Goal: Task Accomplishment & Management: Manage account settings

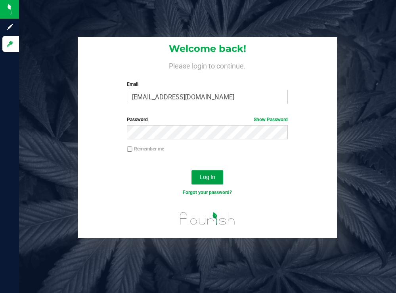
click at [199, 177] on button "Log In" at bounding box center [207, 177] width 32 height 14
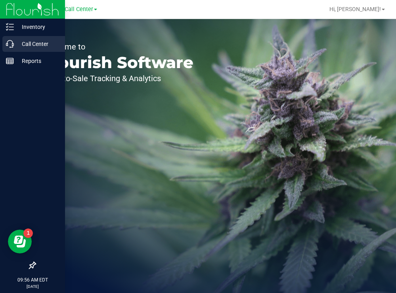
click at [18, 45] on p "Call Center" at bounding box center [38, 44] width 48 height 10
click at [27, 46] on p "Call Center" at bounding box center [38, 44] width 48 height 10
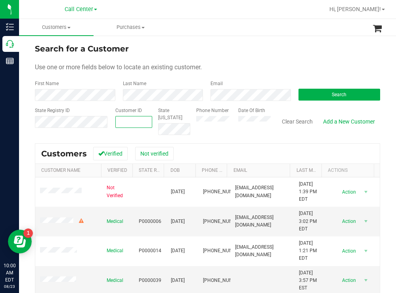
paste input "105814"
type input "105814"
click at [313, 97] on button "Search" at bounding box center [339, 95] width 82 height 12
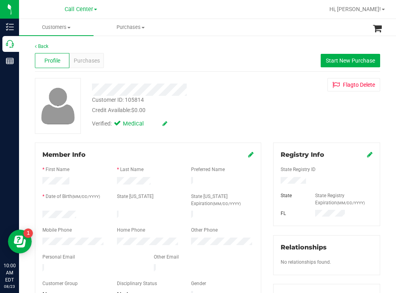
click at [217, 89] on div at bounding box center [175, 90] width 179 height 12
drag, startPoint x: 302, startPoint y: 181, endPoint x: 276, endPoint y: 183, distance: 26.2
click at [276, 183] on div at bounding box center [326, 181] width 104 height 9
click at [262, 111] on div "Customer ID: 105814 Credit Available: $0.00 Verified: Medical Flag to [GEOGRAPH…" at bounding box center [207, 106] width 357 height 56
drag, startPoint x: 84, startPoint y: 211, endPoint x: 39, endPoint y: 211, distance: 44.8
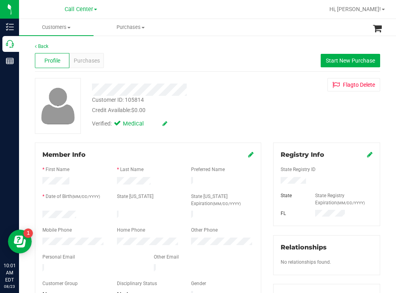
click at [39, 211] on div at bounding box center [73, 216] width 74 height 10
click at [240, 121] on div "Verified: Medical" at bounding box center [175, 122] width 179 height 17
click at [43, 211] on div at bounding box center [73, 216] width 74 height 10
drag, startPoint x: 303, startPoint y: 183, endPoint x: 268, endPoint y: 182, distance: 34.9
click at [268, 182] on div "Registry Info State Registry ID State State Registry Expiration (MM/DD/YYYY) [G…" at bounding box center [326, 291] width 119 height 296
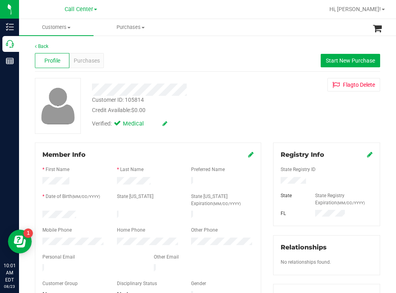
click at [216, 91] on div at bounding box center [175, 90] width 179 height 12
click at [41, 239] on div at bounding box center [73, 243] width 74 height 10
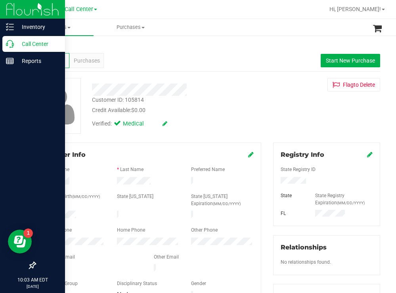
click at [33, 45] on p "Call Center" at bounding box center [38, 44] width 48 height 10
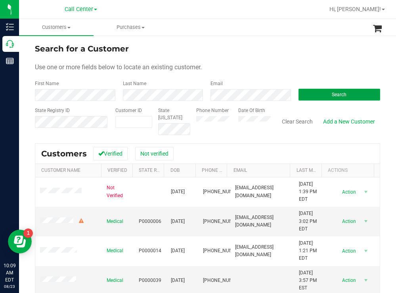
drag, startPoint x: 307, startPoint y: 98, endPoint x: 295, endPoint y: 92, distance: 13.8
click at [305, 97] on button "Search" at bounding box center [339, 95] width 82 height 12
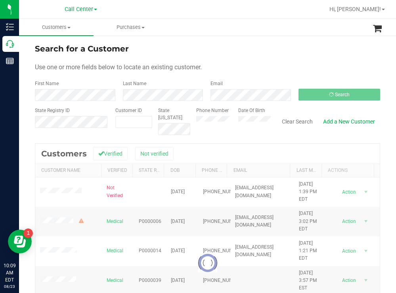
click at [221, 61] on form "Search for a Customer Use one or more fields below to locate an existing custom…" at bounding box center [207, 89] width 345 height 92
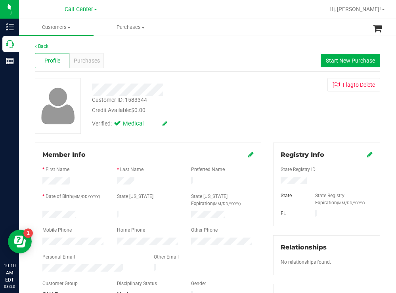
click at [44, 213] on div at bounding box center [73, 216] width 74 height 10
drag, startPoint x: 309, startPoint y: 179, endPoint x: 276, endPoint y: 181, distance: 33.3
click at [276, 181] on div at bounding box center [326, 181] width 104 height 9
click at [248, 126] on div "Verified: Medical" at bounding box center [175, 122] width 179 height 17
click at [89, 54] on div "Purchases" at bounding box center [86, 60] width 34 height 15
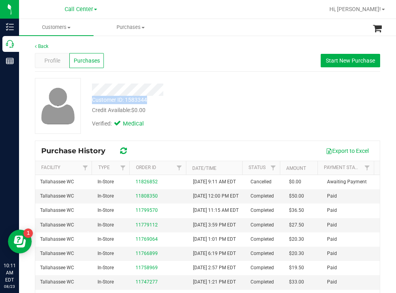
drag, startPoint x: 149, startPoint y: 101, endPoint x: 92, endPoint y: 99, distance: 57.5
click at [92, 99] on div "Customer ID: 1583344 Credit Available: $0.00" at bounding box center [175, 105] width 179 height 19
copy div "Customer ID: 1583344"
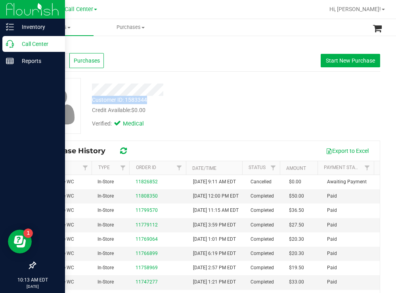
click at [32, 46] on p "Call Center" at bounding box center [38, 44] width 48 height 10
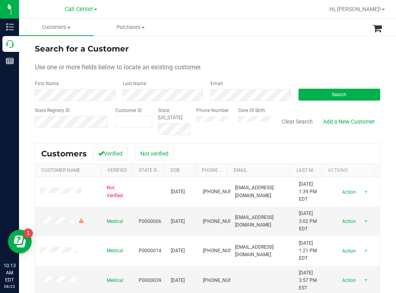
click at [240, 56] on form "Search for a Customer Use one or more fields below to locate an existing custom…" at bounding box center [207, 89] width 345 height 92
click at [300, 97] on button "Search" at bounding box center [339, 95] width 82 height 12
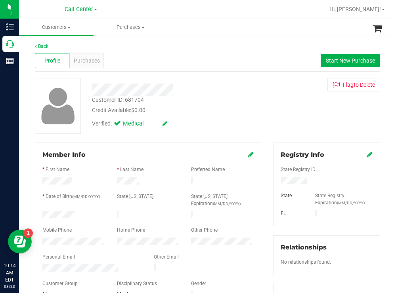
drag, startPoint x: 80, startPoint y: 213, endPoint x: 40, endPoint y: 213, distance: 40.0
click at [40, 213] on div at bounding box center [73, 216] width 74 height 10
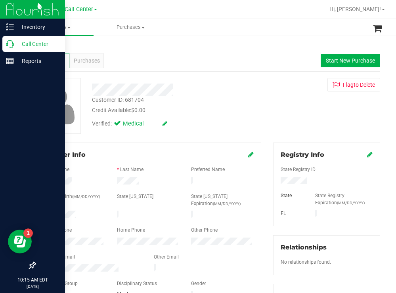
click at [21, 44] on p "Call Center" at bounding box center [38, 44] width 48 height 10
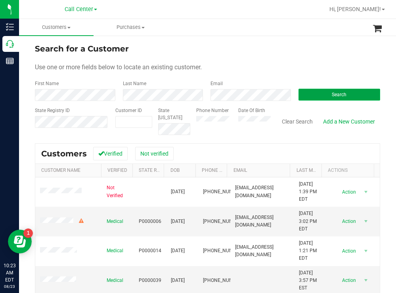
click at [307, 98] on button "Search" at bounding box center [339, 95] width 82 height 12
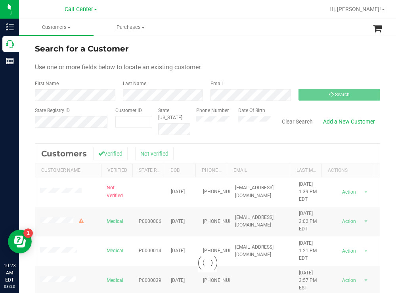
click at [225, 61] on form "Search for a Customer Use one or more fields below to locate an existing custom…" at bounding box center [207, 89] width 345 height 92
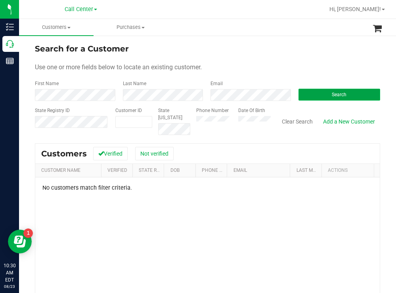
click at [305, 96] on button "Search" at bounding box center [339, 95] width 82 height 12
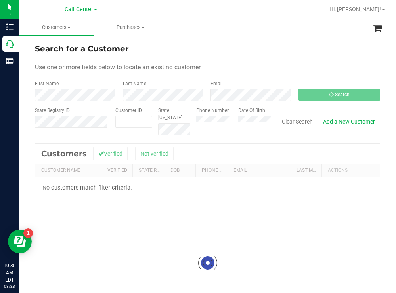
click at [227, 67] on div "Use one or more fields below to locate an existing customer." at bounding box center [207, 68] width 345 height 10
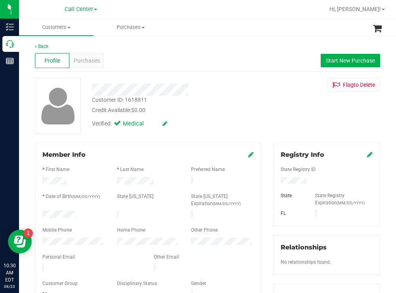
drag, startPoint x: 80, startPoint y: 211, endPoint x: 42, endPoint y: 212, distance: 38.0
click at [42, 212] on div at bounding box center [73, 216] width 74 height 10
drag, startPoint x: 309, startPoint y: 180, endPoint x: 274, endPoint y: 181, distance: 34.5
click at [274, 181] on div at bounding box center [326, 181] width 104 height 9
drag, startPoint x: 230, startPoint y: 107, endPoint x: 155, endPoint y: 74, distance: 81.8
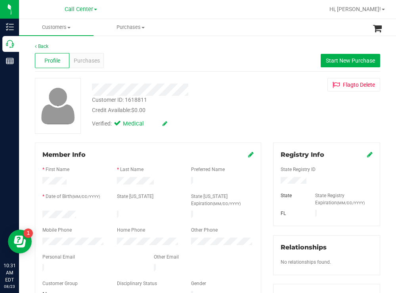
click at [230, 106] on div "Credit Available: $0.00" at bounding box center [175, 110] width 167 height 8
click at [92, 60] on span "Purchases" at bounding box center [87, 61] width 26 height 8
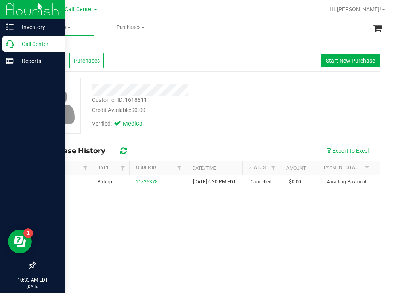
click at [27, 43] on p "Call Center" at bounding box center [38, 44] width 48 height 10
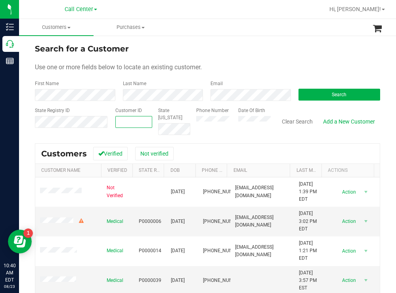
paste input "1619018"
type input "1619018"
click at [316, 94] on button "Search" at bounding box center [339, 95] width 82 height 12
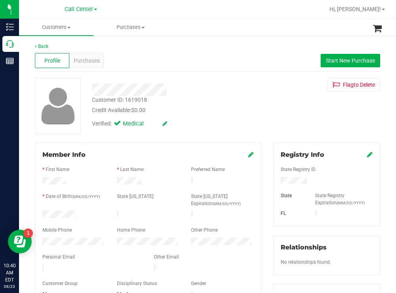
drag, startPoint x: 83, startPoint y: 213, endPoint x: 42, endPoint y: 211, distance: 41.7
click at [42, 211] on div at bounding box center [73, 216] width 74 height 10
drag, startPoint x: 309, startPoint y: 181, endPoint x: 276, endPoint y: 178, distance: 33.4
click at [276, 178] on div at bounding box center [326, 181] width 104 height 9
click at [199, 115] on div "Verified: Medical" at bounding box center [175, 122] width 179 height 17
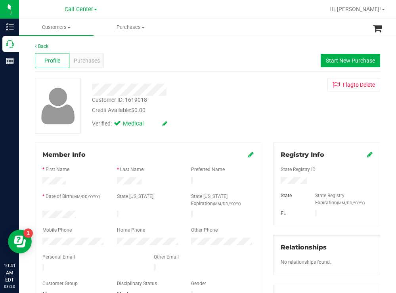
click at [48, 238] on div at bounding box center [73, 243] width 74 height 10
drag, startPoint x: 104, startPoint y: 238, endPoint x: 45, endPoint y: 246, distance: 59.9
drag, startPoint x: 45, startPoint y: 246, endPoint x: 254, endPoint y: 128, distance: 240.5
click at [254, 128] on div "Verified: Medical" at bounding box center [175, 122] width 179 height 17
click at [42, 238] on div at bounding box center [73, 243] width 74 height 10
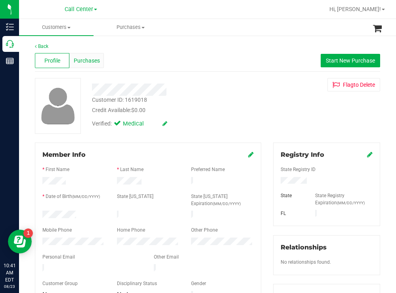
click at [90, 63] on span "Purchases" at bounding box center [87, 61] width 26 height 8
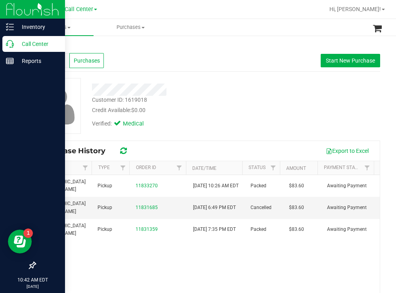
click at [34, 46] on p "Call Center" at bounding box center [38, 44] width 48 height 10
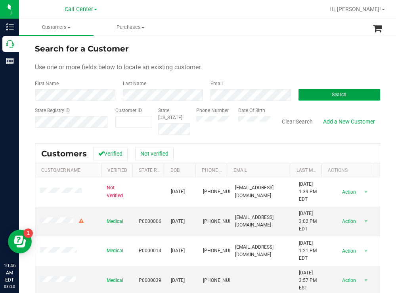
click at [305, 95] on button "Search" at bounding box center [339, 95] width 82 height 12
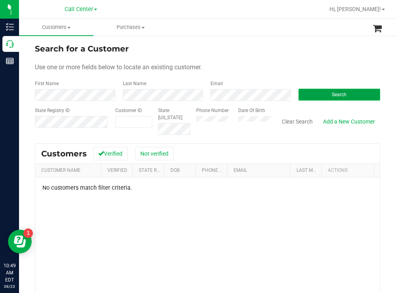
click at [314, 93] on button "Search" at bounding box center [339, 95] width 82 height 12
click at [226, 119] on div "Phone Number Date Of Birth" at bounding box center [230, 121] width 80 height 28
click at [308, 96] on button "Search" at bounding box center [339, 95] width 82 height 12
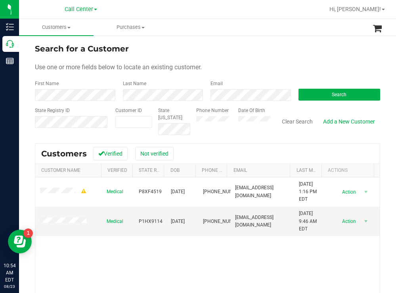
click at [244, 46] on div "Search for a Customer" at bounding box center [207, 49] width 345 height 12
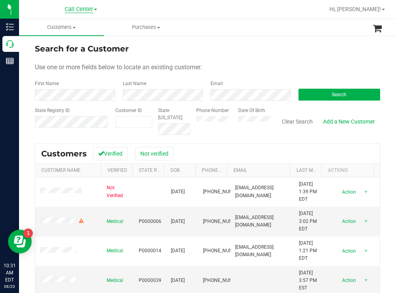
click at [90, 8] on span "Call Center" at bounding box center [79, 9] width 29 height 7
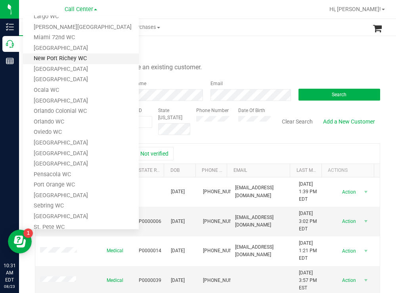
scroll to position [238, 0]
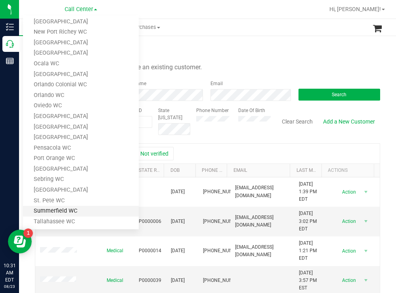
click at [54, 211] on link "Summerfield WC" at bounding box center [81, 211] width 116 height 11
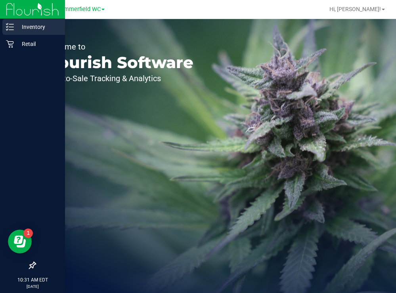
click at [35, 27] on p "Inventory" at bounding box center [38, 27] width 48 height 10
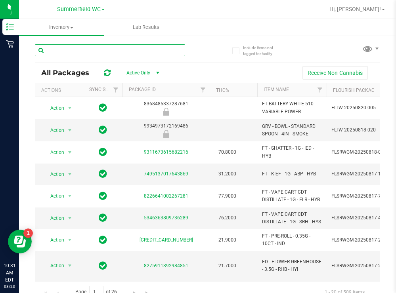
click at [85, 51] on input "text" at bounding box center [110, 50] width 150 height 12
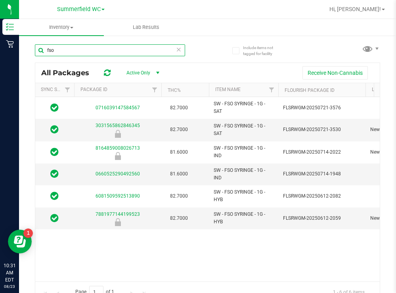
scroll to position [0, 60]
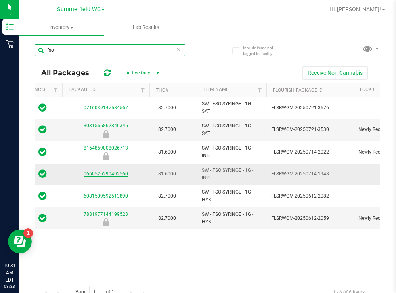
type input "fso"
click at [103, 175] on link "0660525290492560" at bounding box center [106, 174] width 44 height 6
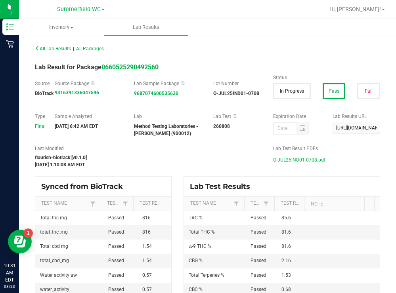
click at [234, 34] on ul "Inventory All packages All inventory Waste log Lab Results" at bounding box center [217, 27] width 396 height 17
click at [282, 160] on span "O-JUL25IND01-0708.pdf" at bounding box center [299, 160] width 52 height 12
drag, startPoint x: 87, startPoint y: 10, endPoint x: 84, endPoint y: 15, distance: 6.0
click at [87, 10] on span "Summerfield WC" at bounding box center [79, 9] width 44 height 7
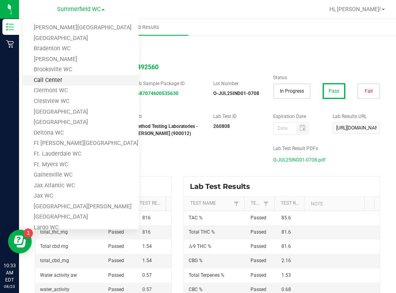
click at [59, 82] on link "Call Center" at bounding box center [81, 80] width 116 height 11
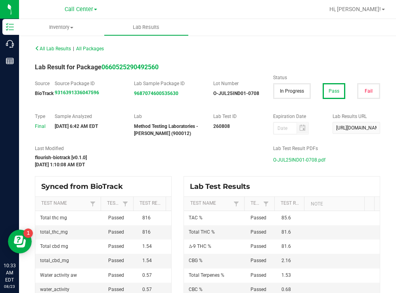
click at [275, 47] on div "All Lab Results | All Packages" at bounding box center [207, 49] width 357 height 20
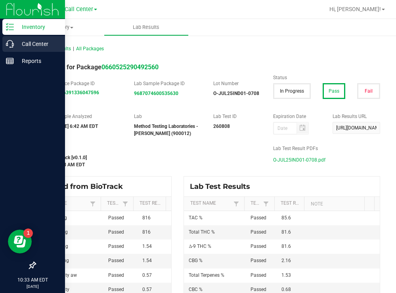
click at [24, 46] on p "Call Center" at bounding box center [38, 44] width 48 height 10
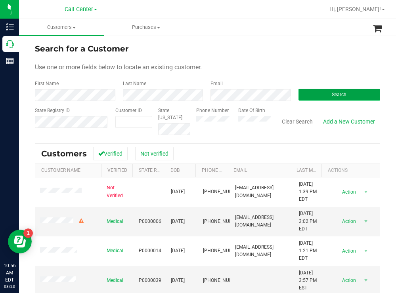
click at [302, 94] on button "Search" at bounding box center [339, 95] width 82 height 12
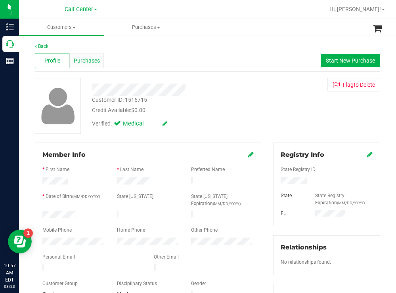
click at [91, 65] on div "Purchases" at bounding box center [86, 60] width 34 height 15
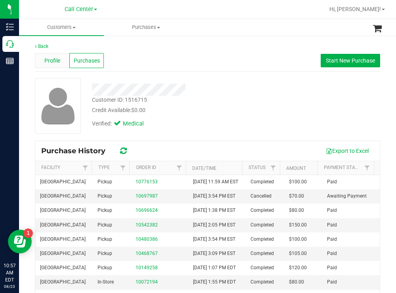
click at [48, 57] on span "Profile" at bounding box center [52, 61] width 16 height 8
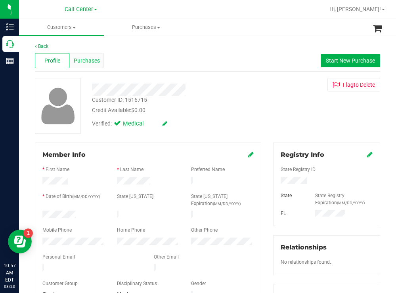
click at [93, 61] on span "Purchases" at bounding box center [87, 61] width 26 height 8
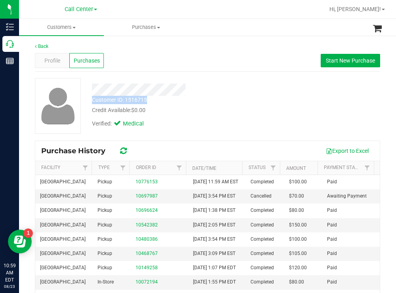
drag, startPoint x: 154, startPoint y: 102, endPoint x: 93, endPoint y: 102, distance: 60.6
click at [93, 102] on div "Customer ID: 1516715 Credit Available: $0.00" at bounding box center [175, 105] width 179 height 19
click at [216, 128] on div "Verified: Medical" at bounding box center [175, 122] width 179 height 17
click at [234, 107] on div "Credit Available: $0.00" at bounding box center [175, 110] width 167 height 8
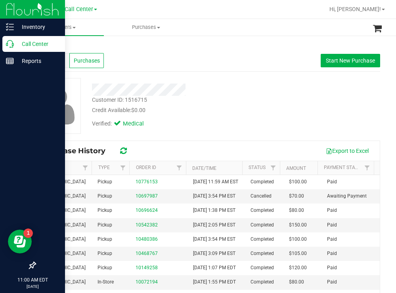
click at [25, 46] on p "Call Center" at bounding box center [38, 44] width 48 height 10
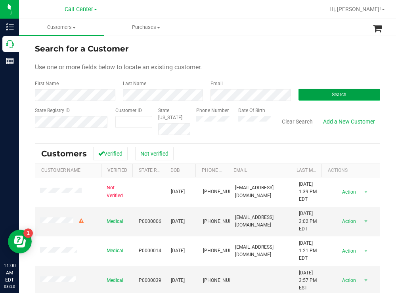
click at [300, 97] on button "Search" at bounding box center [339, 95] width 82 height 12
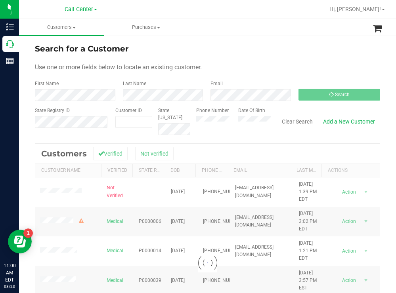
click at [232, 48] on div "Search for a Customer" at bounding box center [207, 49] width 345 height 12
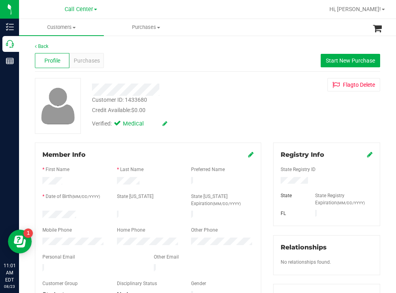
click at [43, 215] on div at bounding box center [73, 216] width 74 height 10
click at [232, 91] on div at bounding box center [175, 90] width 179 height 12
drag, startPoint x: 305, startPoint y: 180, endPoint x: 274, endPoint y: 183, distance: 30.6
click at [274, 181] on div at bounding box center [326, 181] width 104 height 9
click at [224, 110] on div "Credit Available: $0.00" at bounding box center [175, 110] width 167 height 8
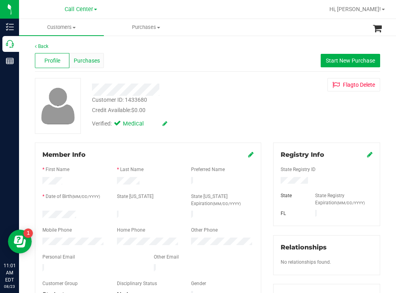
click at [78, 59] on span "Purchases" at bounding box center [87, 61] width 26 height 8
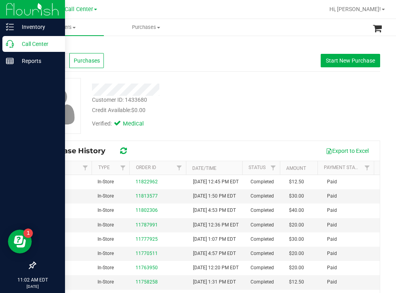
click at [24, 42] on p "Call Center" at bounding box center [38, 44] width 48 height 10
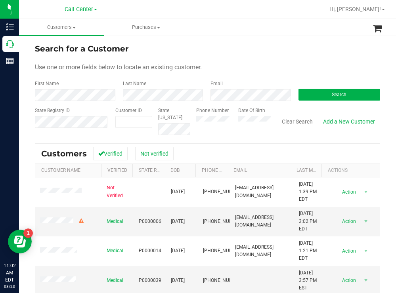
click at [228, 45] on div "Search for a Customer" at bounding box center [207, 49] width 345 height 12
click at [253, 68] on div "Use one or more fields below to locate an existing customer." at bounding box center [207, 68] width 345 height 10
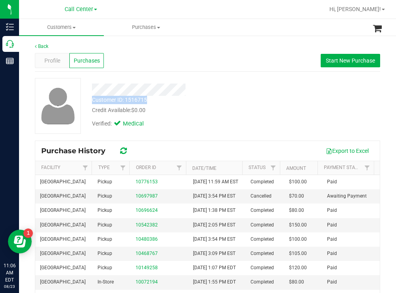
drag, startPoint x: 148, startPoint y: 99, endPoint x: 91, endPoint y: 96, distance: 56.7
click at [91, 96] on div "Customer ID: 1516715 Credit Available: $0.00" at bounding box center [175, 105] width 179 height 19
copy div "Customer ID: 1516715"
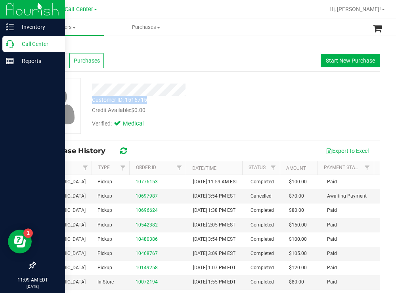
click at [29, 43] on p "Call Center" at bounding box center [38, 44] width 48 height 10
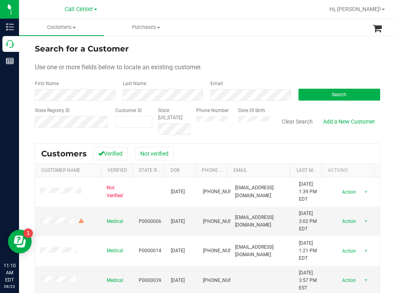
drag, startPoint x: 219, startPoint y: 51, endPoint x: 206, endPoint y: 43, distance: 16.2
click at [216, 50] on div "Search for a Customer" at bounding box center [207, 49] width 345 height 12
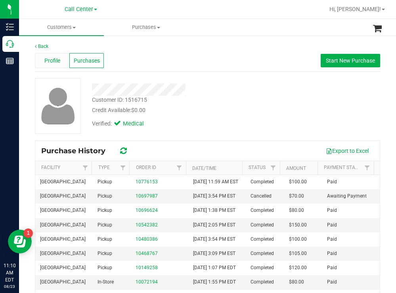
click at [54, 58] on span "Profile" at bounding box center [52, 61] width 16 height 8
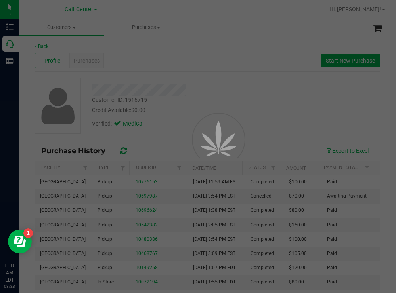
click at [183, 101] on div at bounding box center [198, 146] width 396 height 293
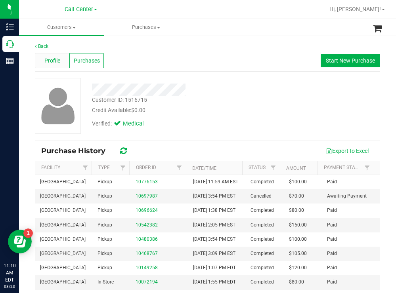
click at [52, 60] on span "Profile" at bounding box center [52, 61] width 16 height 8
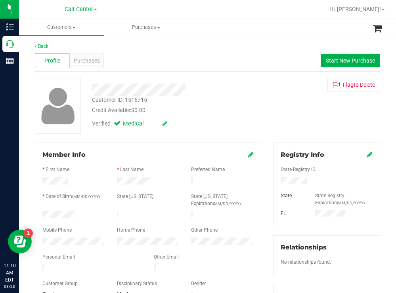
click at [42, 213] on div at bounding box center [73, 216] width 74 height 10
drag, startPoint x: 311, startPoint y: 180, endPoint x: 275, endPoint y: 182, distance: 35.7
click at [275, 182] on div at bounding box center [326, 181] width 104 height 9
drag, startPoint x: 242, startPoint y: 111, endPoint x: 225, endPoint y: 101, distance: 19.5
click at [242, 111] on div "Credit Available: $0.00" at bounding box center [175, 110] width 167 height 8
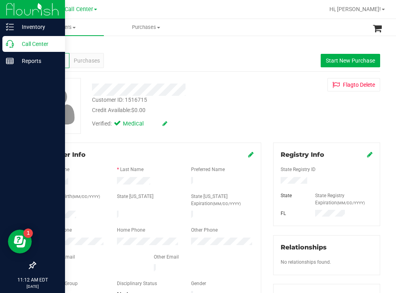
click at [29, 41] on p "Call Center" at bounding box center [38, 44] width 48 height 10
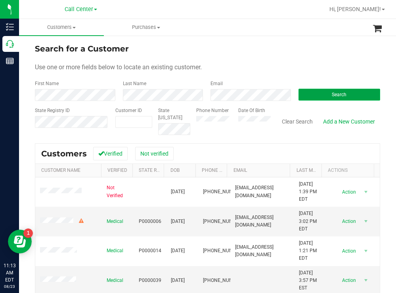
click at [312, 95] on button "Search" at bounding box center [339, 95] width 82 height 12
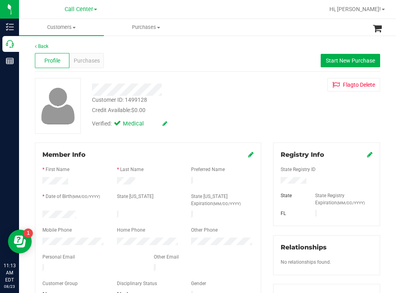
click at [207, 91] on div at bounding box center [175, 90] width 179 height 12
click at [221, 104] on div "Customer ID: 1499128 Credit Available: $0.00" at bounding box center [175, 105] width 179 height 19
click at [301, 177] on div at bounding box center [326, 181] width 104 height 9
drag, startPoint x: 307, startPoint y: 179, endPoint x: 276, endPoint y: 182, distance: 31.1
click at [275, 182] on div at bounding box center [326, 181] width 104 height 9
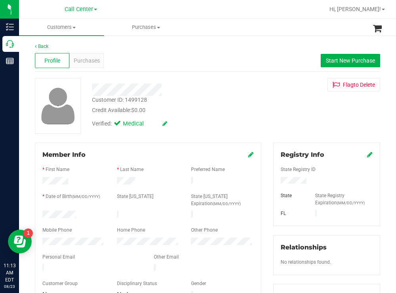
click at [278, 97] on div "Customer ID: 1499128 Credit Available: $0.00 Verified: Medical Flag to Delete" at bounding box center [207, 106] width 357 height 56
click at [84, 60] on span "Purchases" at bounding box center [87, 61] width 26 height 8
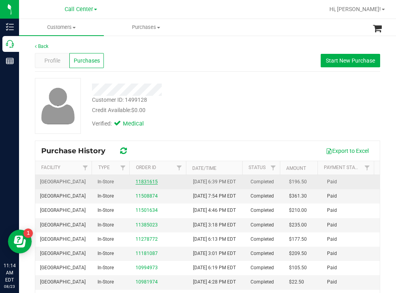
click at [142, 185] on link "11831615" at bounding box center [146, 182] width 22 height 6
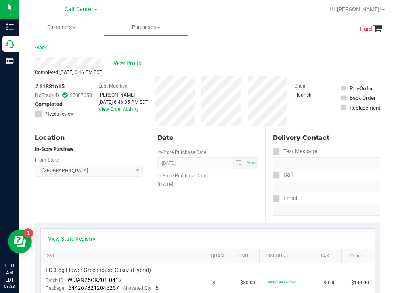
click at [127, 63] on span "View Profile" at bounding box center [129, 63] width 32 height 8
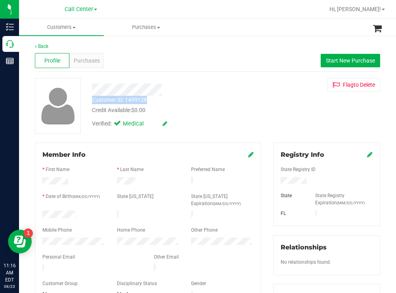
drag, startPoint x: 153, startPoint y: 101, endPoint x: 88, endPoint y: 101, distance: 65.8
click at [88, 101] on div "Customer ID: 1499128 Credit Available: $0.00" at bounding box center [175, 105] width 179 height 19
copy div "Customer ID: 1499128"
click at [85, 57] on span "Purchases" at bounding box center [87, 61] width 26 height 8
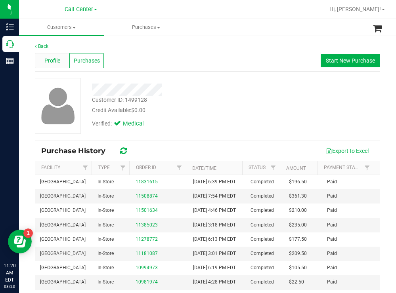
click at [53, 60] on span "Profile" at bounding box center [52, 61] width 16 height 8
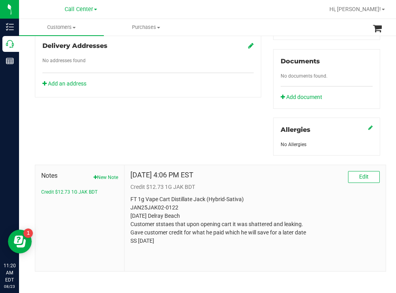
scroll to position [287, 0]
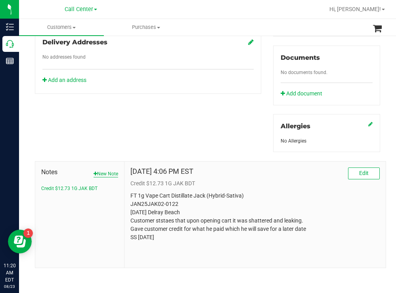
click at [104, 172] on button "New Note" at bounding box center [105, 173] width 25 height 7
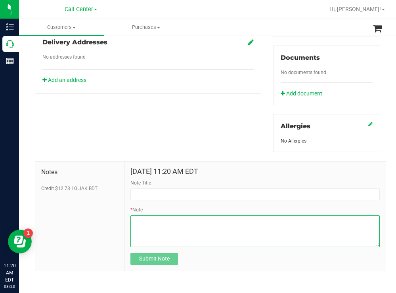
paste textarea "customer called looking for a credit to be added to his profile - saying the fl…"
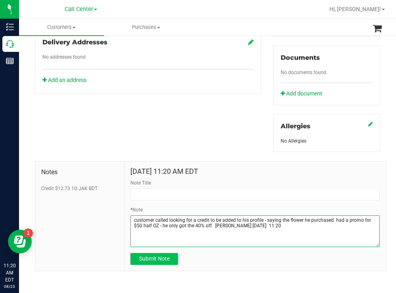
type textarea "customer called looking for a credit to be added to his profile - saying the fl…"
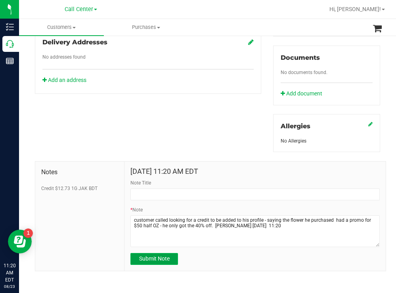
click at [141, 260] on span "Submit Note" at bounding box center [154, 258] width 30 height 6
type input "8/23/2025 11:20 AM EDT"
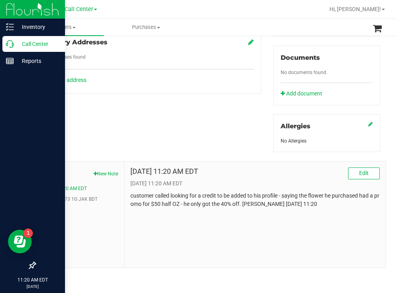
click at [27, 45] on p "Call Center" at bounding box center [38, 44] width 48 height 10
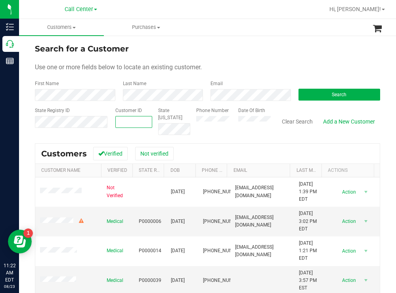
paste input "185564"
type input "185564"
click at [319, 92] on button "Search" at bounding box center [339, 95] width 82 height 12
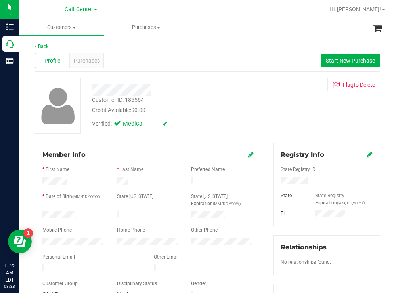
drag, startPoint x: 78, startPoint y: 211, endPoint x: 40, endPoint y: 212, distance: 37.6
click at [39, 211] on div at bounding box center [73, 216] width 74 height 10
drag, startPoint x: 307, startPoint y: 180, endPoint x: 275, endPoint y: 181, distance: 32.5
click at [275, 181] on div at bounding box center [326, 181] width 104 height 9
click at [221, 103] on div "Customer ID: 185564 Credit Available: $0.00" at bounding box center [175, 105] width 179 height 19
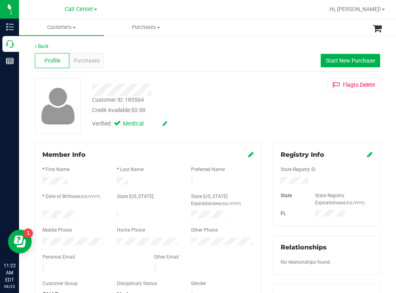
click at [42, 238] on div at bounding box center [73, 243] width 74 height 10
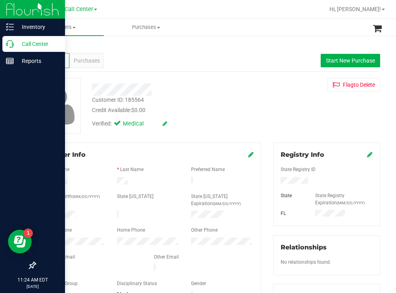
click at [30, 42] on p "Call Center" at bounding box center [38, 44] width 48 height 10
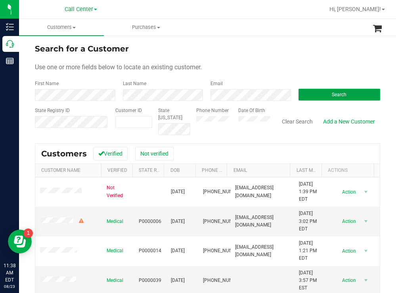
click at [304, 94] on button "Search" at bounding box center [339, 95] width 82 height 12
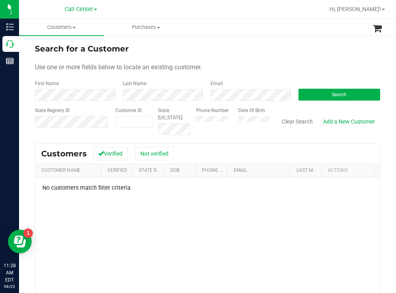
click at [238, 65] on div "Use one or more fields below to locate an existing customer." at bounding box center [207, 68] width 345 height 10
paste input "1402124"
type input "1402124"
drag, startPoint x: 320, startPoint y: 93, endPoint x: 294, endPoint y: 91, distance: 25.5
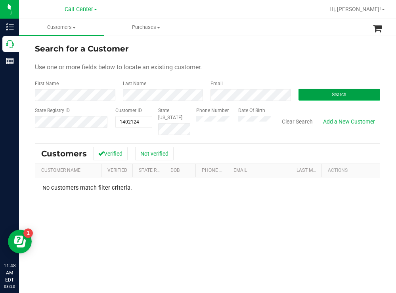
click at [319, 93] on button "Search" at bounding box center [339, 95] width 82 height 12
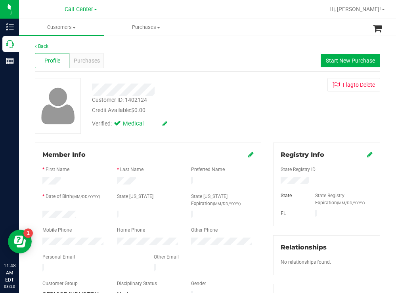
click at [43, 211] on div at bounding box center [73, 216] width 74 height 10
drag, startPoint x: 314, startPoint y: 179, endPoint x: 264, endPoint y: 180, distance: 50.3
click at [267, 180] on div "Registry Info State Registry ID State State Registry Expiration (MM/DD/YYYY) [G…" at bounding box center [326, 291] width 119 height 296
click at [232, 99] on div "Customer ID: 1402124 Credit Available: $0.00" at bounding box center [175, 105] width 179 height 19
click at [42, 238] on div at bounding box center [73, 243] width 74 height 10
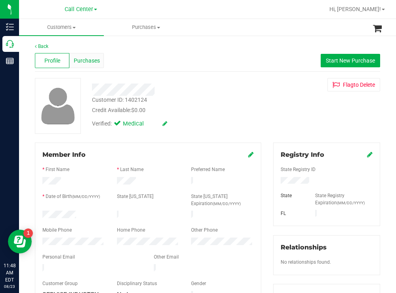
click at [83, 58] on span "Purchases" at bounding box center [87, 61] width 26 height 8
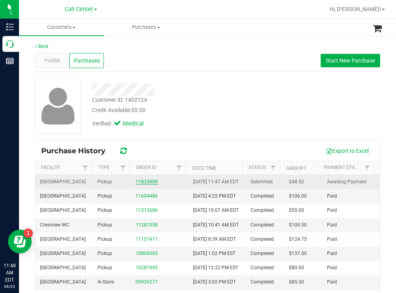
click at [144, 185] on link "11833909" at bounding box center [146, 182] width 22 height 6
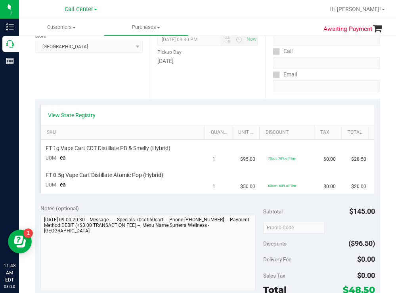
scroll to position [119, 0]
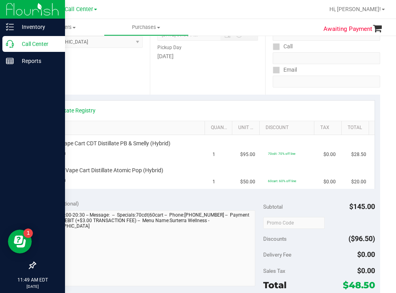
click at [41, 40] on p "Call Center" at bounding box center [38, 44] width 48 height 10
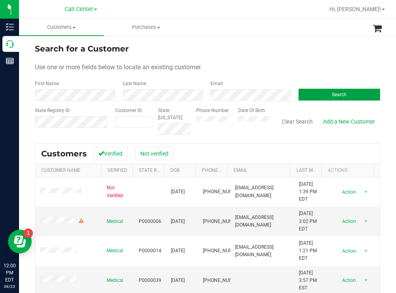
drag, startPoint x: 309, startPoint y: 97, endPoint x: 271, endPoint y: 85, distance: 40.0
click at [307, 97] on button "Search" at bounding box center [339, 95] width 82 height 12
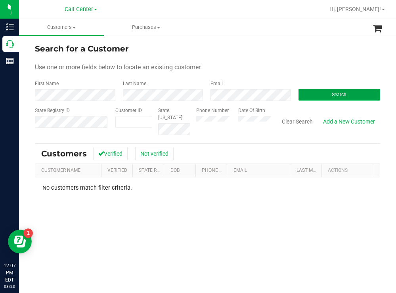
click at [323, 96] on button "Search" at bounding box center [339, 95] width 82 height 12
click at [314, 92] on button "Search" at bounding box center [339, 95] width 82 height 12
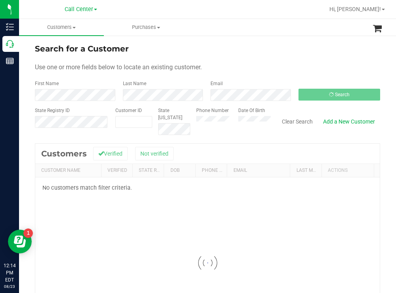
click at [268, 61] on form "Search for a Customer Use one or more fields below to locate an existing custom…" at bounding box center [207, 89] width 345 height 92
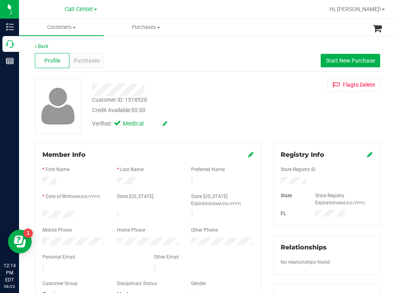
click at [43, 211] on div at bounding box center [73, 216] width 74 height 10
click at [277, 182] on div at bounding box center [326, 181] width 104 height 9
click at [237, 105] on div "Customer ID: 1518520 Credit Available: $0.00" at bounding box center [175, 105] width 179 height 19
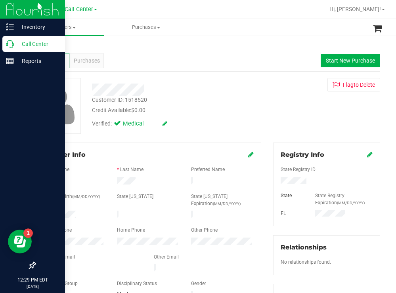
click at [22, 40] on p "Call Center" at bounding box center [38, 44] width 48 height 10
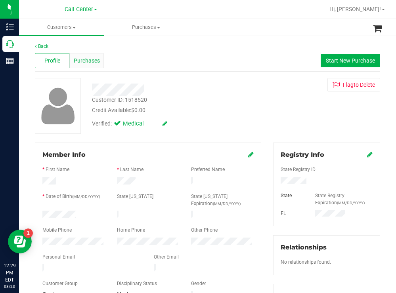
click at [95, 61] on span "Purchases" at bounding box center [87, 61] width 26 height 8
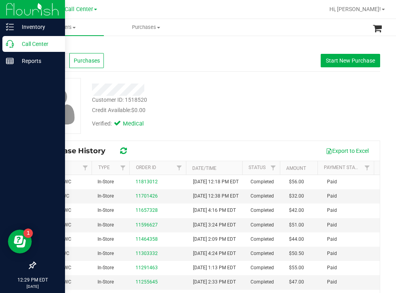
click at [36, 43] on p "Call Center" at bounding box center [38, 44] width 48 height 10
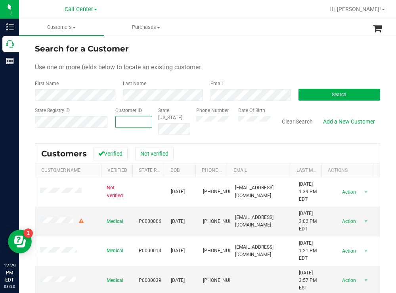
paste input "120619"
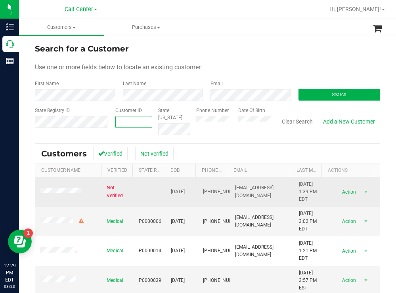
type input "120619"
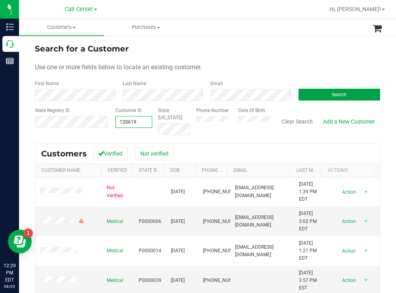
type input "120619"
click at [317, 99] on button "Search" at bounding box center [339, 95] width 82 height 12
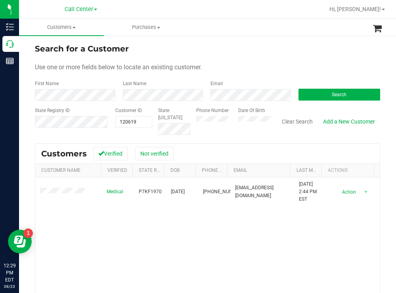
click at [233, 67] on div "Use one or more fields below to locate an existing customer." at bounding box center [207, 68] width 345 height 10
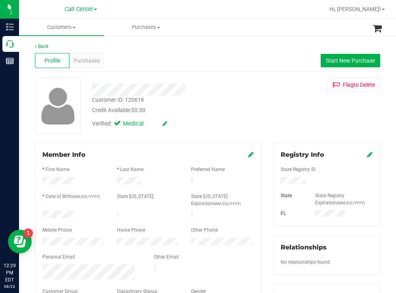
click at [44, 211] on div at bounding box center [73, 216] width 74 height 10
drag, startPoint x: 313, startPoint y: 182, endPoint x: 277, endPoint y: 177, distance: 35.6
click at [277, 177] on div at bounding box center [326, 181] width 104 height 9
click at [245, 111] on div "Credit Available: $0.00" at bounding box center [175, 110] width 167 height 8
click at [90, 55] on div "Purchases" at bounding box center [86, 60] width 34 height 15
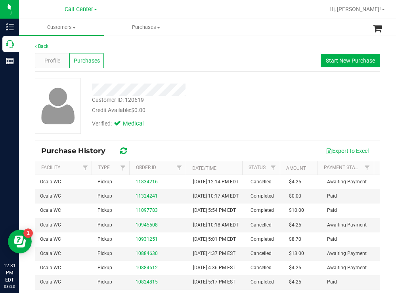
click at [267, 125] on div "Customer ID: 120619 Credit Available: $0.00 Verified: Medical" at bounding box center [207, 106] width 357 height 56
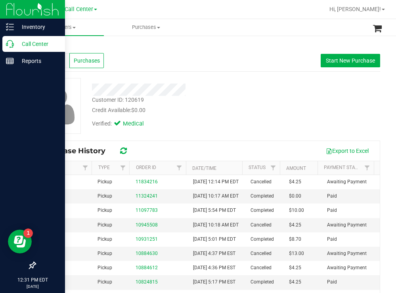
click at [29, 48] on p "Call Center" at bounding box center [38, 44] width 48 height 10
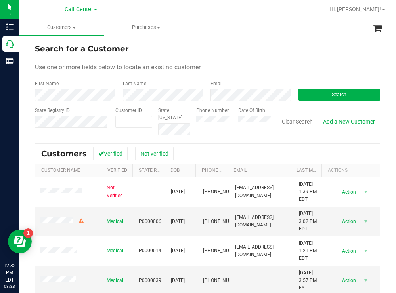
click at [242, 122] on div "Phone Number Date Of Birth" at bounding box center [230, 121] width 80 height 28
paste input "1489127"
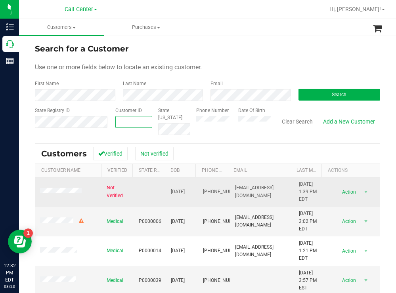
type input "1489127"
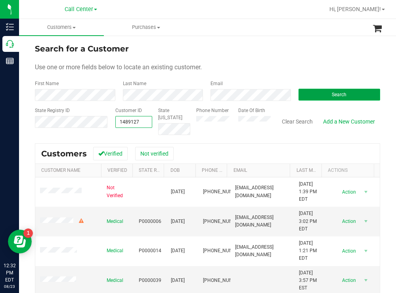
type input "1489127"
click at [342, 92] on button "Search" at bounding box center [339, 95] width 82 height 12
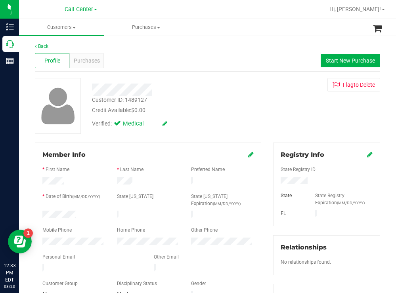
drag, startPoint x: 316, startPoint y: 179, endPoint x: 274, endPoint y: 179, distance: 42.8
click at [274, 179] on div at bounding box center [326, 181] width 104 height 9
click at [263, 115] on div "Customer ID: 1489127 Credit Available: $0.00 Verified: Medical Flag to Delete" at bounding box center [207, 106] width 357 height 56
drag, startPoint x: 78, startPoint y: 213, endPoint x: 42, endPoint y: 208, distance: 36.8
click at [42, 208] on div "Member Info * First Name * Last Name Preferred Name * Date of Birth (MM/DD/YYYY…" at bounding box center [148, 226] width 226 height 166
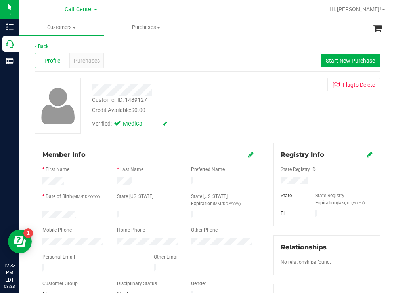
click at [216, 118] on div "Verified: Medical" at bounding box center [175, 122] width 179 height 17
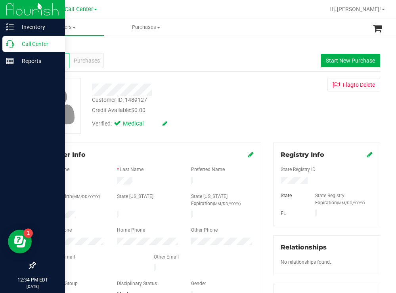
click at [25, 42] on p "Call Center" at bounding box center [38, 44] width 48 height 10
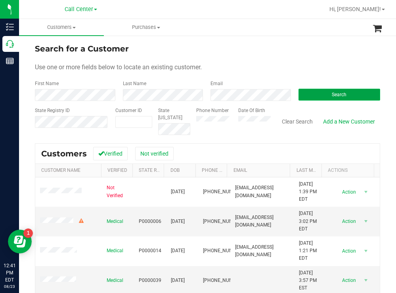
click at [318, 93] on button "Search" at bounding box center [339, 95] width 82 height 12
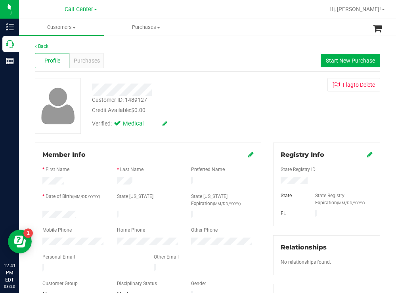
click at [236, 100] on div "Customer ID: 1489127 Credit Available: $0.00" at bounding box center [175, 105] width 179 height 19
drag, startPoint x: 321, startPoint y: 183, endPoint x: 276, endPoint y: 181, distance: 45.2
click at [276, 181] on div at bounding box center [326, 181] width 104 height 9
click at [250, 113] on div "Credit Available: $0.00" at bounding box center [175, 110] width 167 height 8
drag, startPoint x: 82, startPoint y: 215, endPoint x: 42, endPoint y: 213, distance: 40.1
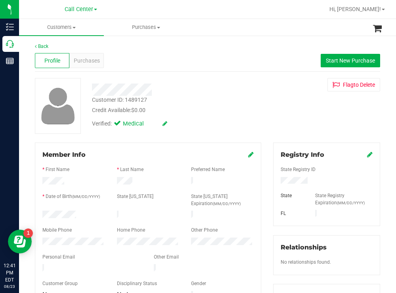
click at [42, 213] on div at bounding box center [73, 216] width 74 height 10
click at [243, 120] on div "Verified: Medical" at bounding box center [175, 122] width 179 height 17
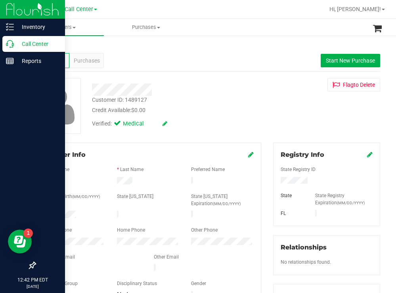
click at [28, 48] on p "Call Center" at bounding box center [38, 44] width 48 height 10
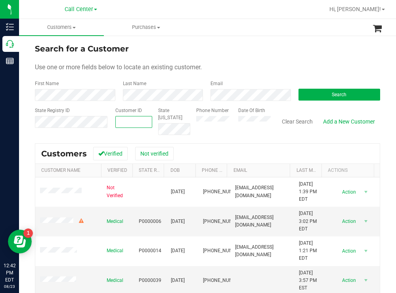
paste input "1611384"
type input "1611384"
click at [314, 99] on button "Search" at bounding box center [339, 95] width 82 height 12
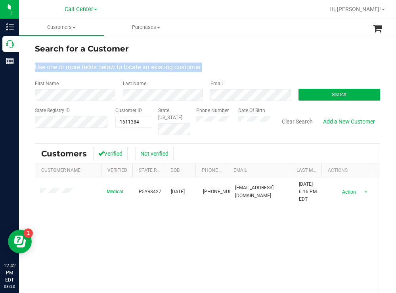
click at [282, 55] on form "Search for a Customer Use one or more fields below to locate an existing custom…" at bounding box center [207, 89] width 345 height 92
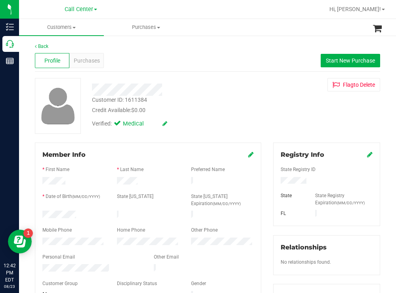
drag, startPoint x: 85, startPoint y: 215, endPoint x: 38, endPoint y: 215, distance: 47.1
click at [38, 215] on div at bounding box center [73, 216] width 74 height 10
drag, startPoint x: 309, startPoint y: 184, endPoint x: 269, endPoint y: 184, distance: 40.0
click at [273, 184] on div "Registry Info State Registry ID State State Registry Expiration (MM/DD/YYYY) FL" at bounding box center [326, 185] width 107 height 84
click at [216, 107] on div "Credit Available: $0.00" at bounding box center [175, 110] width 167 height 8
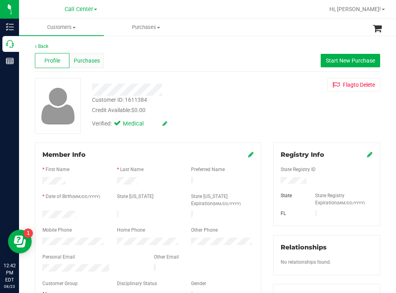
click at [88, 57] on span "Purchases" at bounding box center [87, 61] width 26 height 8
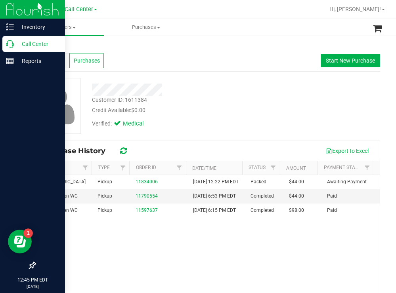
click at [34, 45] on p "Call Center" at bounding box center [38, 44] width 48 height 10
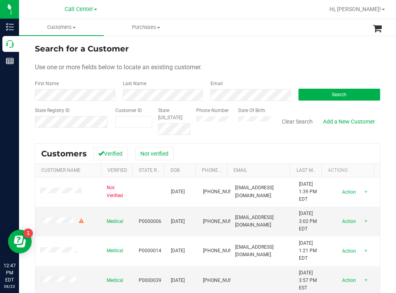
click at [309, 103] on form "Search for a Customer Use one or more fields below to locate an existing custom…" at bounding box center [207, 89] width 345 height 92
click at [310, 96] on button "Search" at bounding box center [339, 95] width 82 height 12
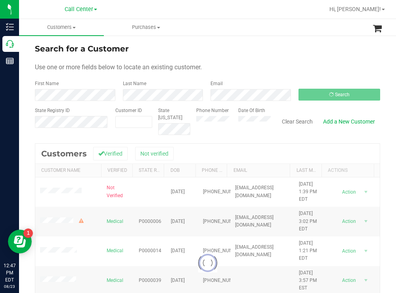
click at [232, 55] on form "Search for a Customer Use one or more fields below to locate an existing custom…" at bounding box center [207, 89] width 345 height 92
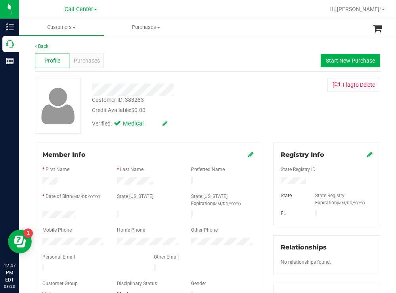
drag, startPoint x: 81, startPoint y: 213, endPoint x: 38, endPoint y: 213, distance: 43.2
click at [38, 213] on div at bounding box center [73, 216] width 74 height 10
drag, startPoint x: 308, startPoint y: 181, endPoint x: 263, endPoint y: 180, distance: 45.2
click at [267, 180] on div "Registry Info State Registry ID State State Registry Expiration (MM/DD/YYYY) [G…" at bounding box center [326, 291] width 119 height 296
click at [230, 127] on div "Verified: Medical" at bounding box center [175, 122] width 179 height 17
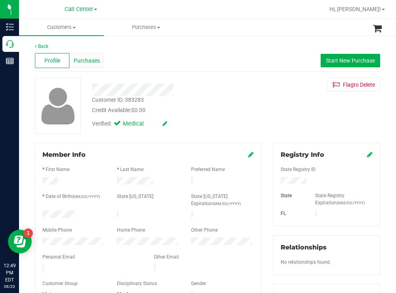
click at [93, 60] on span "Purchases" at bounding box center [87, 61] width 26 height 8
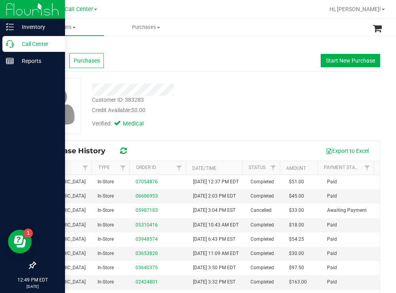
click at [23, 43] on p "Call Center" at bounding box center [38, 44] width 48 height 10
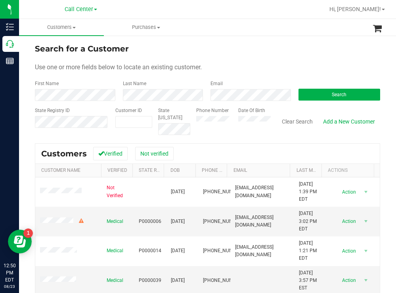
click at [253, 51] on div "Search for a Customer" at bounding box center [207, 49] width 345 height 12
click at [301, 99] on button "Search" at bounding box center [339, 95] width 82 height 12
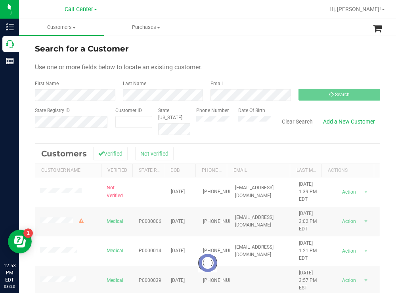
click at [248, 42] on div "Search for a Customer Use one or more fields below to locate an existing custom…" at bounding box center [207, 213] width 377 height 356
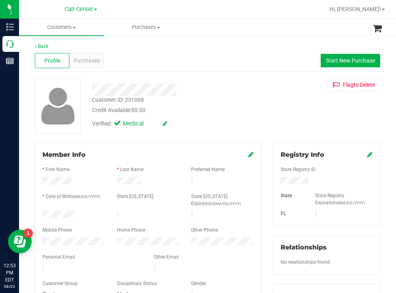
drag, startPoint x: 76, startPoint y: 214, endPoint x: 40, endPoint y: 212, distance: 36.9
click at [40, 212] on div at bounding box center [73, 216] width 74 height 10
drag, startPoint x: 305, startPoint y: 181, endPoint x: 271, endPoint y: 182, distance: 34.9
click at [274, 182] on div at bounding box center [326, 181] width 104 height 9
click at [328, 64] on button "Start New Purchase" at bounding box center [349, 60] width 59 height 13
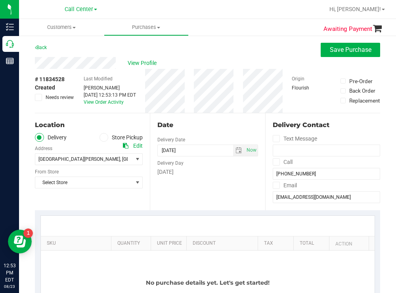
click at [194, 53] on div "Back Save Purchase" at bounding box center [207, 50] width 345 height 14
click at [103, 141] on span at bounding box center [103, 137] width 9 height 9
click at [0, 0] on input "Store Pickup" at bounding box center [0, 0] width 0 height 0
click at [80, 163] on span "Select Store" at bounding box center [83, 159] width 97 height 11
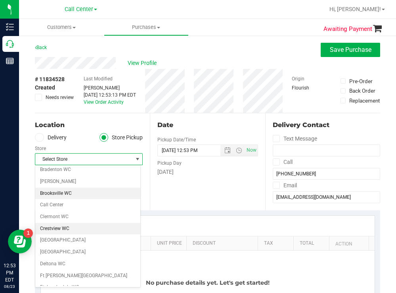
scroll to position [40, 0]
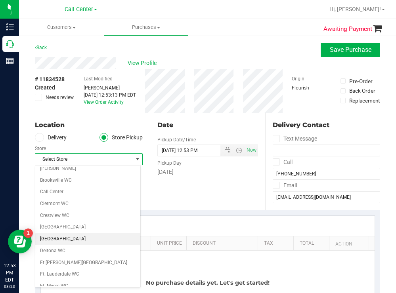
click at [62, 239] on li "Delray Beach WC" at bounding box center [87, 239] width 105 height 12
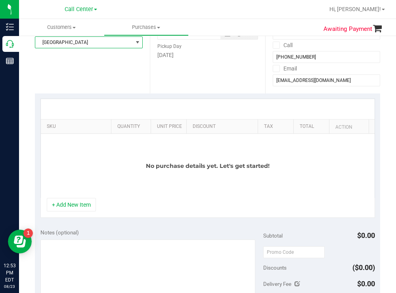
scroll to position [119, 0]
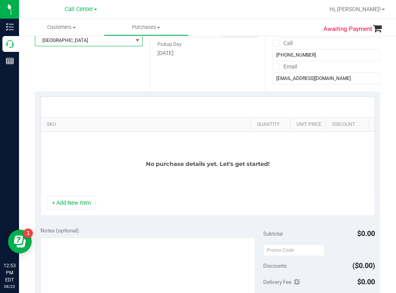
drag, startPoint x: 104, startPoint y: 118, endPoint x: 236, endPoint y: 139, distance: 133.9
click at [255, 120] on div "SKU Quantity Unit Price Discount Tax Total Action" at bounding box center [205, 125] width 328 height 14
drag, startPoint x: 66, startPoint y: 210, endPoint x: 73, endPoint y: 201, distance: 11.6
click at [66, 210] on button "+ Add New Item" at bounding box center [71, 202] width 49 height 13
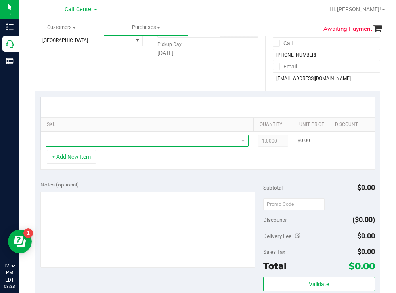
click at [111, 137] on span "NO DATA FOUND" at bounding box center [142, 140] width 192 height 11
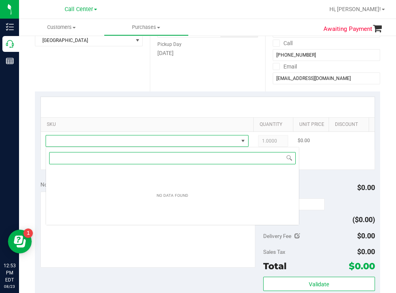
scroll to position [12, 203]
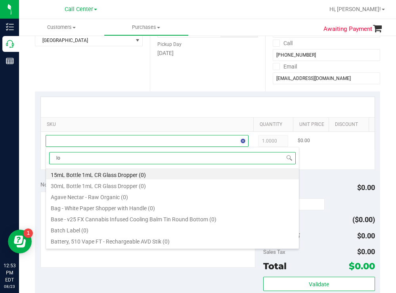
type input "loz"
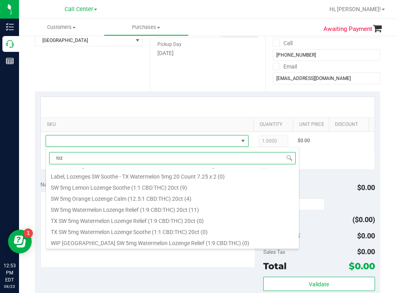
scroll to position [76, 0]
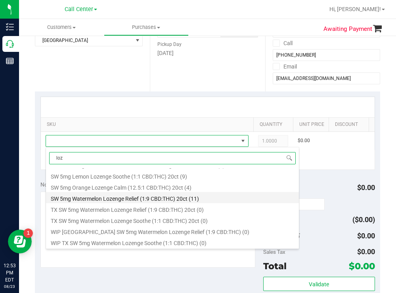
click at [143, 198] on li "SW 5mg Watermelon Lozenge Relief (1:9 CBD:THC) 20ct (11)" at bounding box center [172, 197] width 253 height 11
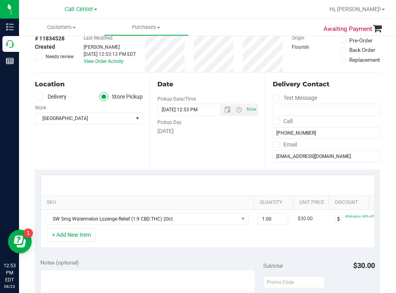
scroll to position [40, 0]
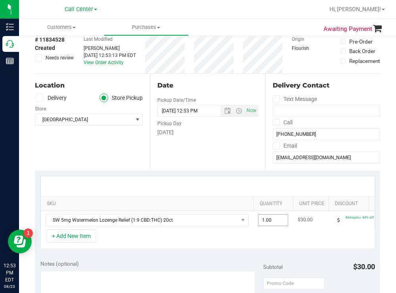
click at [278, 225] on span "1.00 1" at bounding box center [273, 220] width 30 height 12
type input "5"
type input "5.00"
click at [239, 168] on div "Date Pickup Date/Time 08/23/2025 Now 08/23/2025 12:53 PM Now Pickup Day Saturday" at bounding box center [207, 122] width 115 height 97
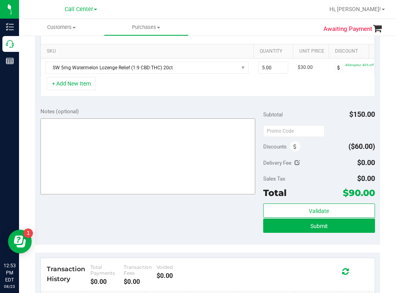
scroll to position [198, 0]
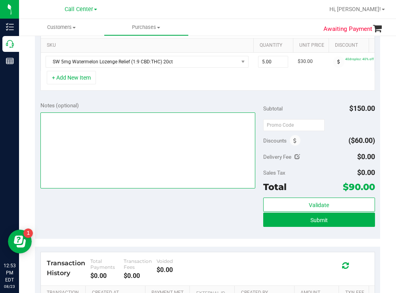
click at [103, 164] on textarea at bounding box center [147, 150] width 215 height 76
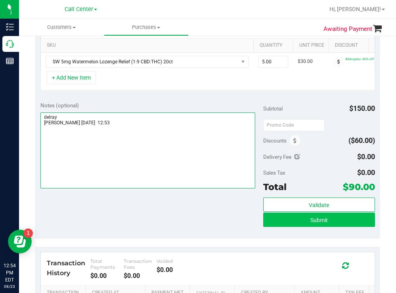
type textarea "delray todd 8/23 12:53"
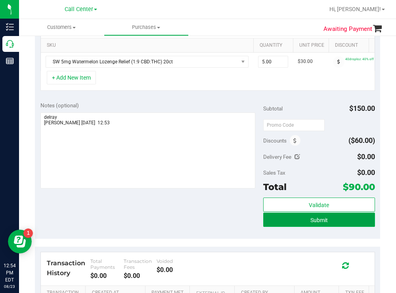
click at [285, 227] on button "Submit" at bounding box center [318, 220] width 111 height 14
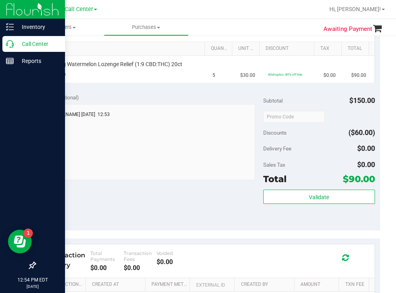
click at [26, 42] on p "Call Center" at bounding box center [38, 44] width 48 height 10
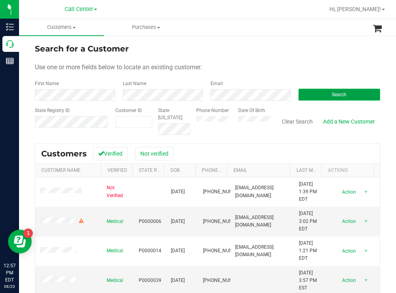
click at [301, 94] on button "Search" at bounding box center [339, 95] width 82 height 12
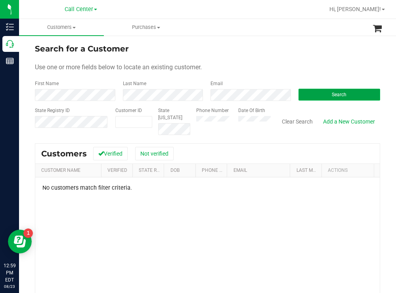
click at [332, 92] on span "Search" at bounding box center [339, 95] width 15 height 6
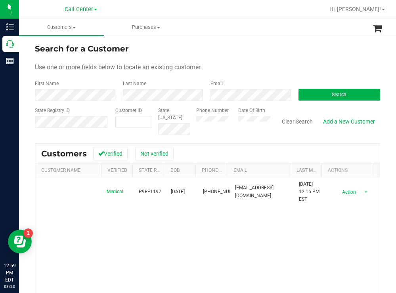
click at [237, 52] on div "Search for a Customer" at bounding box center [207, 49] width 345 height 12
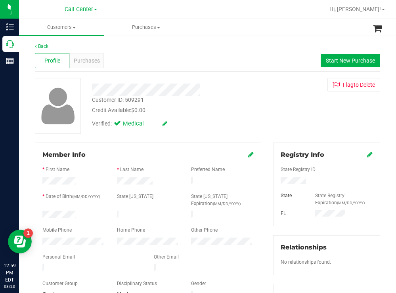
drag, startPoint x: 84, startPoint y: 215, endPoint x: 41, endPoint y: 212, distance: 43.3
click at [41, 212] on div at bounding box center [73, 216] width 74 height 10
drag, startPoint x: 309, startPoint y: 183, endPoint x: 274, endPoint y: 180, distance: 34.6
click at [274, 180] on div at bounding box center [326, 181] width 104 height 9
click at [250, 113] on div "Credit Available: $0.00" at bounding box center [175, 110] width 167 height 8
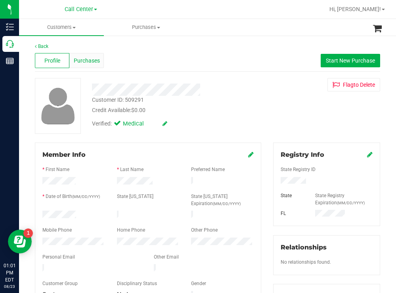
click at [80, 57] on span "Purchases" at bounding box center [87, 61] width 26 height 8
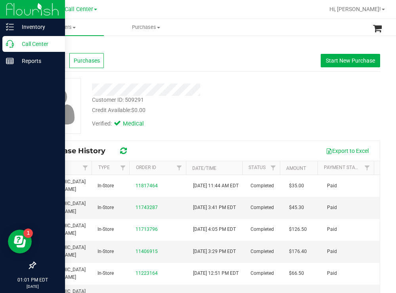
click at [42, 46] on p "Call Center" at bounding box center [38, 44] width 48 height 10
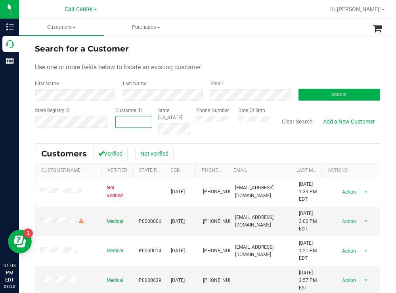
paste input "245097"
type input "245097"
click at [318, 94] on button "Search" at bounding box center [339, 95] width 82 height 12
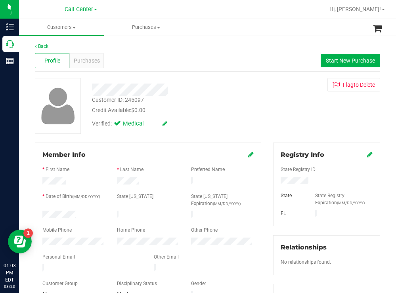
drag, startPoint x: 81, startPoint y: 212, endPoint x: 38, endPoint y: 213, distance: 42.8
click at [38, 213] on div at bounding box center [73, 216] width 74 height 10
drag, startPoint x: 312, startPoint y: 180, endPoint x: 266, endPoint y: 179, distance: 45.6
click at [267, 179] on div "Registry Info State Registry ID State State Registry Expiration (MM/DD/YYYY) [G…" at bounding box center [326, 291] width 119 height 296
click at [248, 97] on div "Customer ID: 245097 Credit Available: $0.00" at bounding box center [175, 105] width 179 height 19
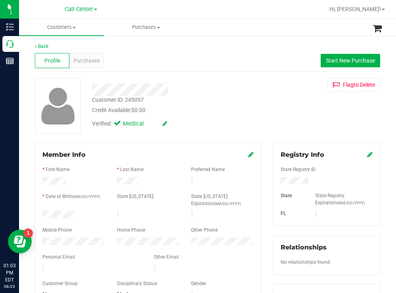
click at [38, 238] on div at bounding box center [73, 243] width 74 height 10
click at [247, 118] on div "Verified: Medical" at bounding box center [175, 122] width 179 height 17
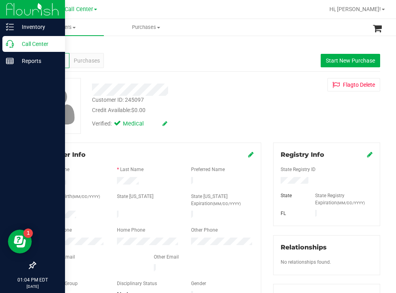
click at [28, 41] on p "Call Center" at bounding box center [38, 44] width 48 height 10
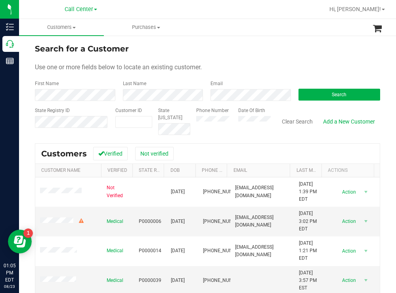
click at [272, 39] on div "Search for a Customer Use one or more fields below to locate an existing custom…" at bounding box center [207, 213] width 377 height 356
click at [305, 93] on button "Search" at bounding box center [339, 95] width 82 height 12
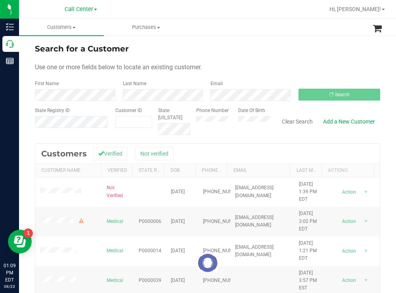
drag, startPoint x: 285, startPoint y: 30, endPoint x: 243, endPoint y: 28, distance: 42.1
click at [284, 30] on ul "Customers All customers Add a new customer All physicians Purchases All purchas…" at bounding box center [217, 27] width 396 height 17
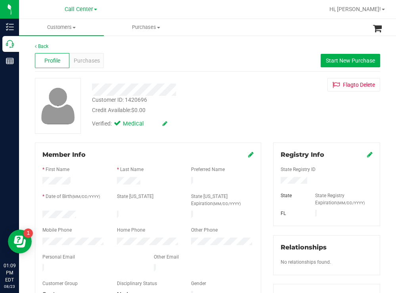
drag, startPoint x: 78, startPoint y: 212, endPoint x: 41, endPoint y: 214, distance: 36.5
click at [41, 214] on div at bounding box center [73, 216] width 74 height 10
drag, startPoint x: 303, startPoint y: 180, endPoint x: 274, endPoint y: 182, distance: 29.4
click at [273, 181] on div "Registry Info State Registry ID State State Registry Expiration (MM/DD/YYYY) FL" at bounding box center [326, 185] width 107 height 84
drag, startPoint x: 277, startPoint y: 103, endPoint x: 212, endPoint y: 89, distance: 66.6
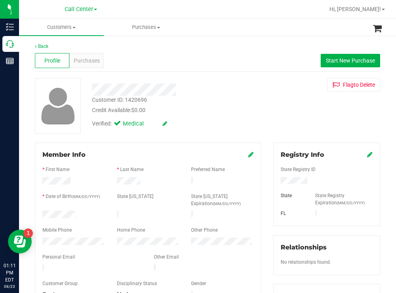
click at [270, 101] on div "Customer ID: 1420696 Credit Available: $0.00 Verified: Medical Flag to Delete" at bounding box center [207, 106] width 357 height 56
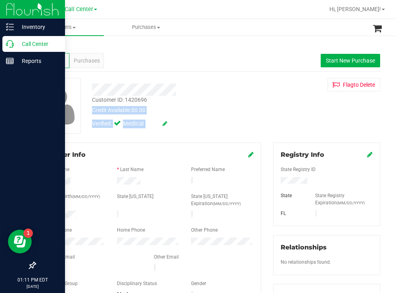
click at [40, 40] on p "Call Center" at bounding box center [38, 44] width 48 height 10
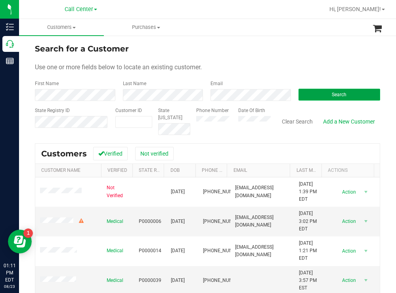
click at [326, 93] on button "Search" at bounding box center [339, 95] width 82 height 12
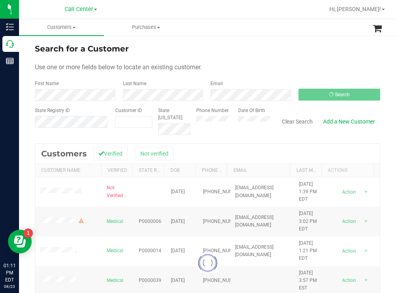
click at [257, 53] on div "Search for a Customer" at bounding box center [207, 49] width 345 height 12
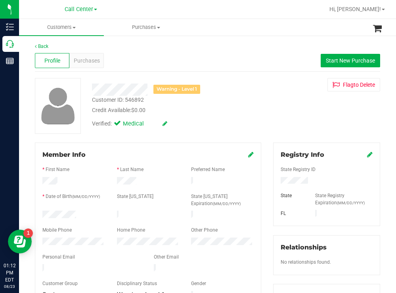
click at [241, 109] on div "Credit Available: $0.00" at bounding box center [175, 110] width 167 height 8
drag, startPoint x: 82, startPoint y: 211, endPoint x: 38, endPoint y: 207, distance: 43.7
click at [42, 207] on form "Member Info * First Name * Last Name Preferred Name * Date of Birth (MM/DD/YYYY…" at bounding box center [147, 225] width 211 height 151
click at [277, 180] on div at bounding box center [326, 181] width 104 height 9
click at [230, 117] on div "Verified: Medical" at bounding box center [175, 122] width 179 height 17
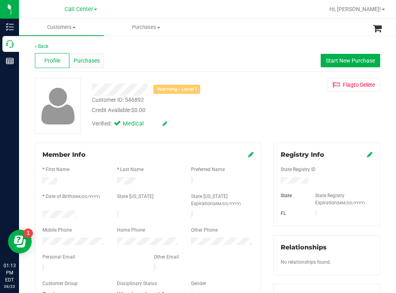
click at [86, 62] on span "Purchases" at bounding box center [87, 61] width 26 height 8
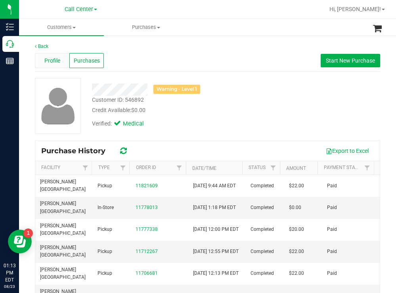
click at [54, 58] on span "Profile" at bounding box center [52, 61] width 16 height 8
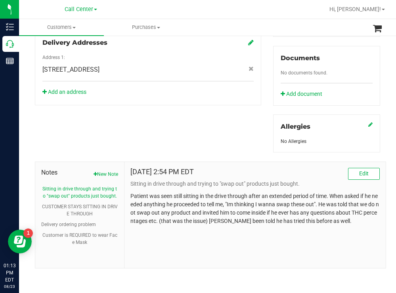
scroll to position [287, 0]
click at [104, 206] on button "CUSTOMER STAYS SITTING IN DRIVE THROUGH" at bounding box center [79, 210] width 77 height 14
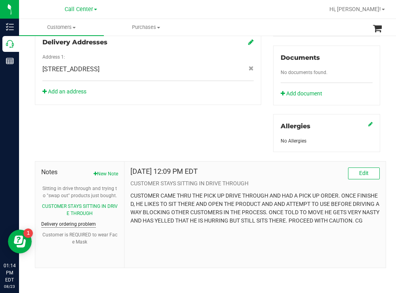
click at [73, 223] on button "Delivery ordering problem" at bounding box center [68, 224] width 55 height 7
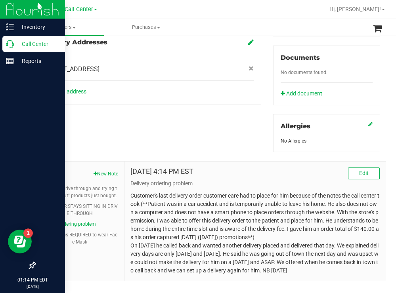
click at [44, 46] on p "Call Center" at bounding box center [38, 44] width 48 height 10
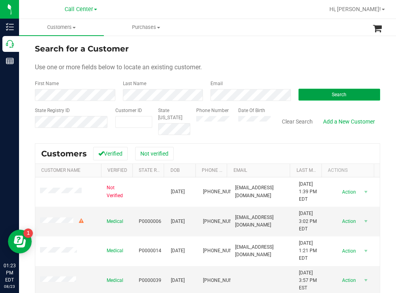
click at [310, 95] on button "Search" at bounding box center [339, 95] width 82 height 12
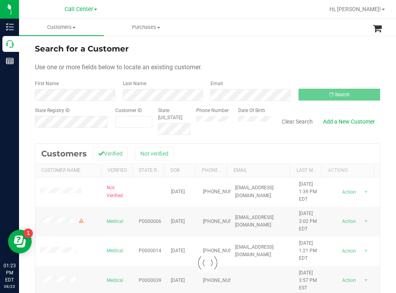
click at [302, 46] on div "Search for a Customer" at bounding box center [207, 49] width 345 height 12
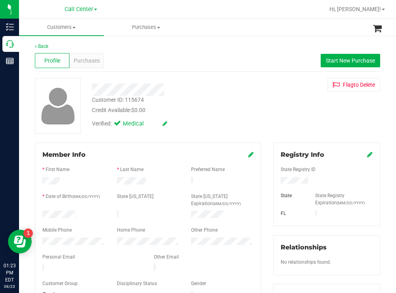
click at [44, 213] on div at bounding box center [73, 216] width 74 height 10
drag, startPoint x: 307, startPoint y: 178, endPoint x: 274, endPoint y: 178, distance: 32.5
click at [274, 178] on div at bounding box center [326, 181] width 104 height 9
click at [228, 106] on div "Credit Available: $0.00" at bounding box center [175, 110] width 167 height 8
click at [87, 55] on div "Purchases" at bounding box center [86, 60] width 34 height 15
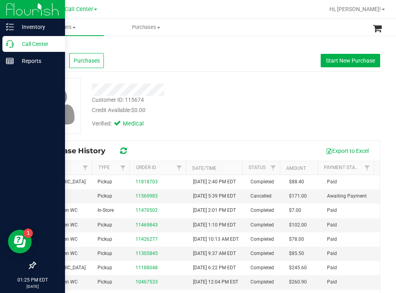
click at [33, 42] on p "Call Center" at bounding box center [38, 44] width 48 height 10
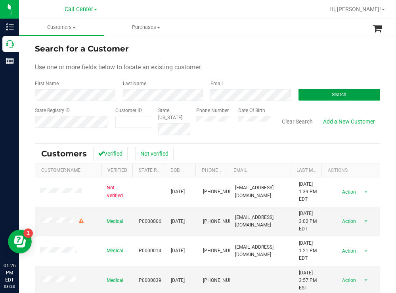
drag, startPoint x: 307, startPoint y: 94, endPoint x: 264, endPoint y: 81, distance: 44.6
click at [305, 94] on button "Search" at bounding box center [339, 95] width 82 height 12
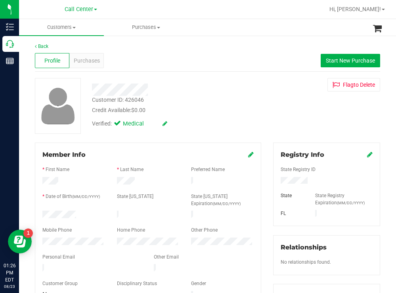
drag, startPoint x: 84, startPoint y: 212, endPoint x: 40, endPoint y: 212, distance: 43.6
click at [40, 212] on div at bounding box center [73, 216] width 74 height 10
drag, startPoint x: 303, startPoint y: 181, endPoint x: 275, endPoint y: 182, distance: 28.1
click at [275, 182] on div at bounding box center [326, 181] width 104 height 9
drag, startPoint x: 228, startPoint y: 112, endPoint x: 130, endPoint y: 69, distance: 106.8
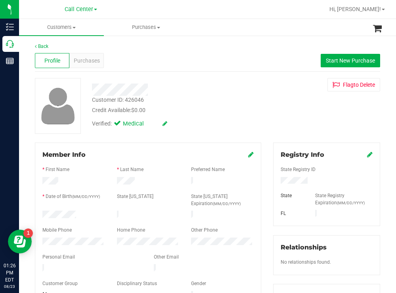
click at [227, 111] on div "Credit Available: $0.00" at bounding box center [175, 110] width 167 height 8
click at [90, 59] on span "Purchases" at bounding box center [87, 61] width 26 height 8
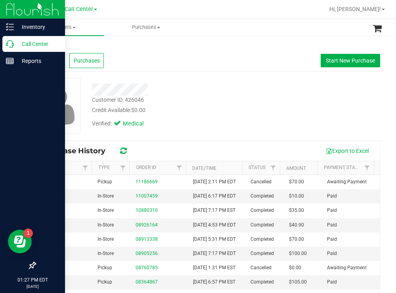
drag, startPoint x: 41, startPoint y: 43, endPoint x: 37, endPoint y: 46, distance: 5.6
click at [41, 44] on p "Call Center" at bounding box center [38, 44] width 48 height 10
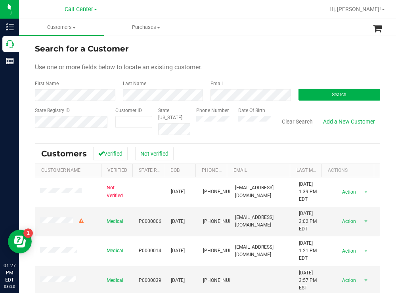
click at [202, 53] on div "Search for a Customer" at bounding box center [207, 49] width 345 height 12
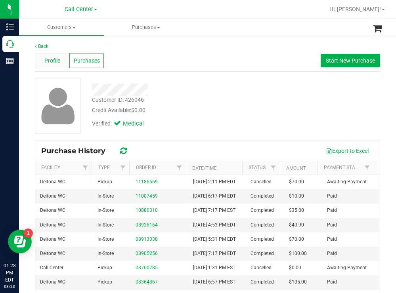
click at [52, 61] on span "Profile" at bounding box center [52, 61] width 16 height 8
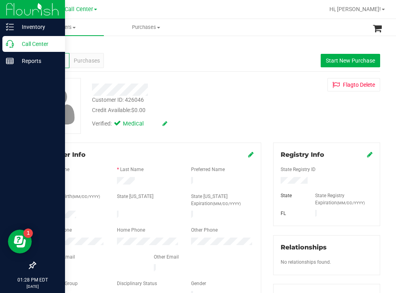
click at [41, 44] on p "Call Center" at bounding box center [38, 44] width 48 height 10
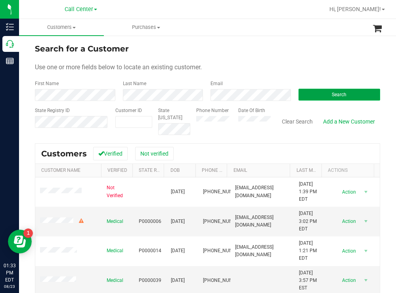
drag, startPoint x: 309, startPoint y: 96, endPoint x: 248, endPoint y: 74, distance: 64.4
click at [307, 96] on button "Search" at bounding box center [339, 95] width 82 height 12
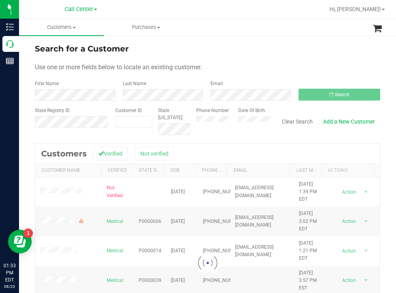
click at [256, 62] on form "Search for a Customer Use one or more fields below to locate an existing custom…" at bounding box center [207, 89] width 345 height 92
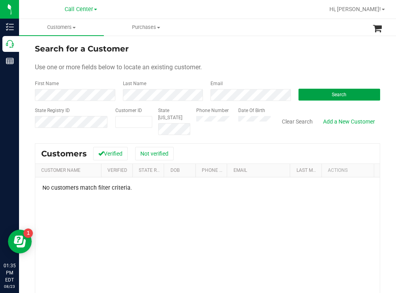
drag, startPoint x: 300, startPoint y: 96, endPoint x: 233, endPoint y: 72, distance: 71.6
click at [300, 95] on button "Search" at bounding box center [339, 95] width 82 height 12
click at [220, 36] on div "Search for a Customer Use one or more fields below to locate an existing custom…" at bounding box center [207, 213] width 377 height 356
click at [237, 116] on div "Phone Number Date Of Birth" at bounding box center [230, 121] width 80 height 28
click at [306, 98] on button "Search" at bounding box center [339, 95] width 82 height 12
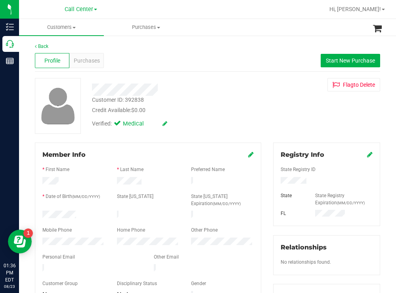
drag, startPoint x: 84, startPoint y: 213, endPoint x: 41, endPoint y: 213, distance: 43.6
click at [41, 213] on div at bounding box center [73, 216] width 74 height 10
drag, startPoint x: 308, startPoint y: 182, endPoint x: 276, endPoint y: 184, distance: 32.1
click at [276, 184] on div at bounding box center [326, 181] width 104 height 9
click at [209, 117] on div "Verified: Medical" at bounding box center [175, 122] width 179 height 17
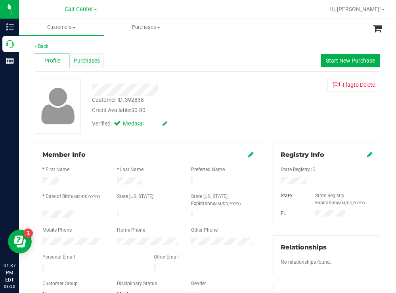
click at [90, 58] on span "Purchases" at bounding box center [87, 61] width 26 height 8
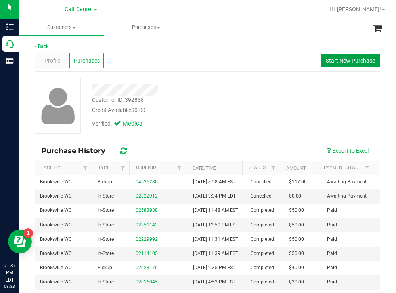
click at [338, 63] on span "Start New Purchase" at bounding box center [350, 60] width 49 height 6
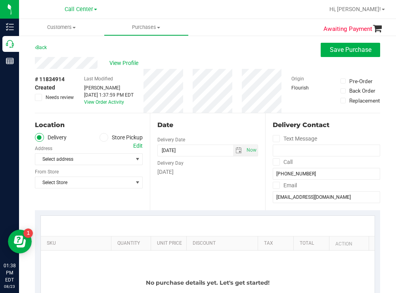
click at [102, 137] on icon at bounding box center [103, 137] width 5 height 0
click at [0, 0] on input "Store Pickup" at bounding box center [0, 0] width 0 height 0
click at [80, 160] on span "Select Store" at bounding box center [83, 159] width 97 height 11
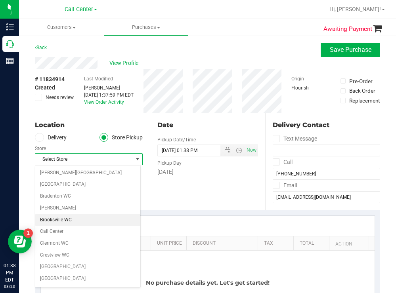
click at [67, 220] on li "Brooksville WC" at bounding box center [87, 220] width 105 height 12
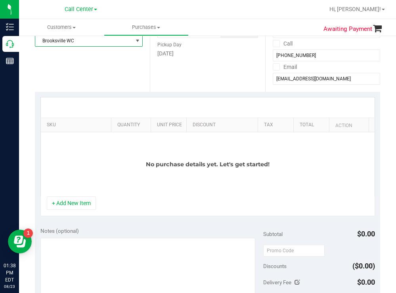
scroll to position [119, 0]
drag, startPoint x: 103, startPoint y: 122, endPoint x: 260, endPoint y: 105, distance: 157.8
click at [260, 105] on div "SKU Quantity Unit Price Discount Tax Total Action No purchase details yet. Let'…" at bounding box center [207, 146] width 334 height 99
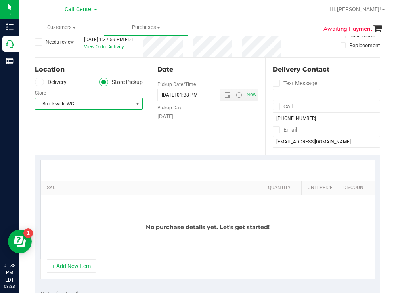
scroll to position [0, 0]
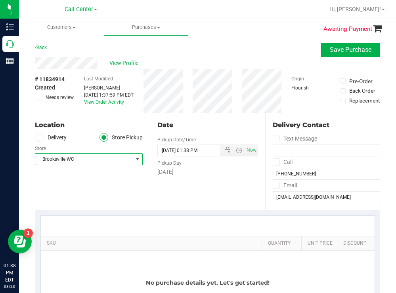
click at [88, 160] on span "Brooksville WC" at bounding box center [83, 159] width 97 height 11
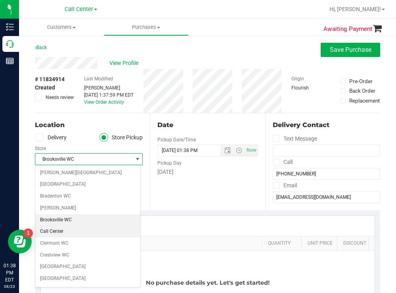
click at [55, 229] on li "Call Center" at bounding box center [87, 232] width 105 height 12
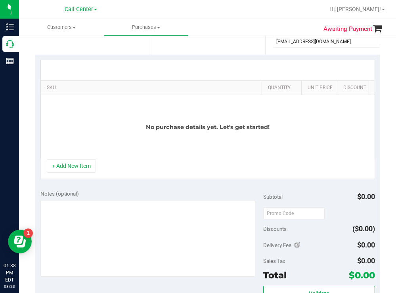
scroll to position [158, 0]
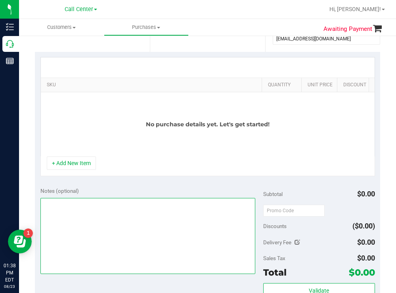
click at [61, 225] on textarea at bounding box center [147, 236] width 215 height 76
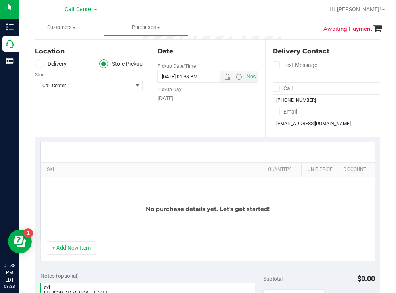
scroll to position [0, 0]
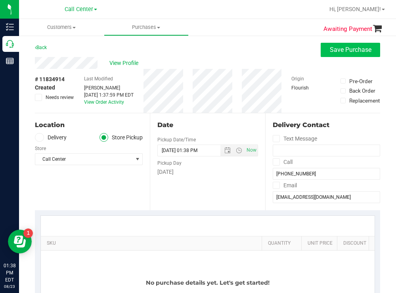
type textarea "cxl todd 8/23 1:38"
click at [335, 49] on span "Save Purchase" at bounding box center [351, 50] width 42 height 8
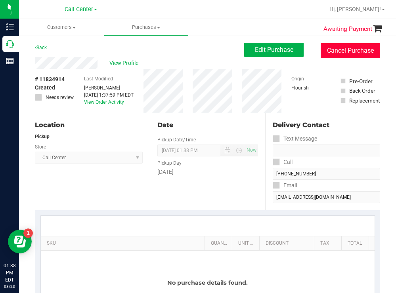
click at [335, 50] on button "Cancel Purchase" at bounding box center [349, 50] width 59 height 15
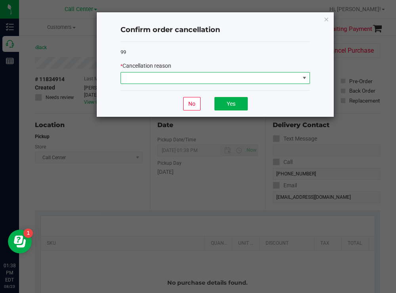
click at [137, 78] on span at bounding box center [210, 77] width 179 height 11
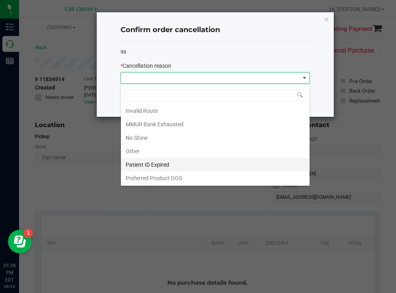
scroll to position [42, 0]
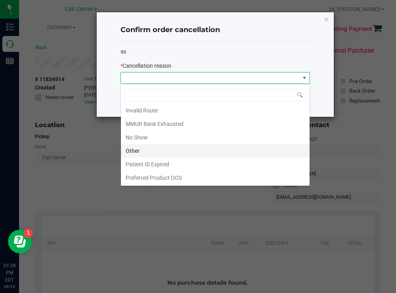
click at [133, 153] on li "Other" at bounding box center [215, 150] width 189 height 13
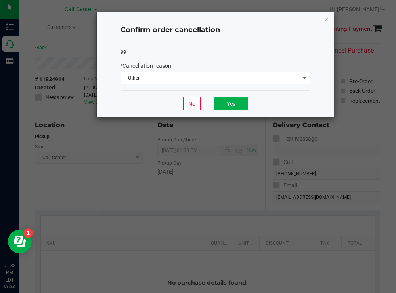
click at [251, 101] on div "No Yes" at bounding box center [214, 103] width 189 height 27
click at [225, 104] on button "Yes" at bounding box center [230, 103] width 33 height 13
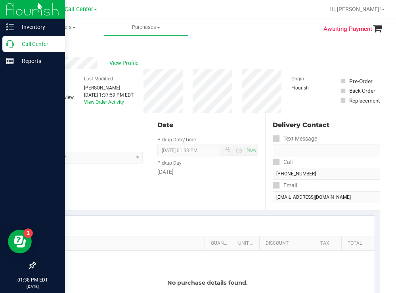
click at [34, 44] on p "Call Center" at bounding box center [38, 44] width 48 height 10
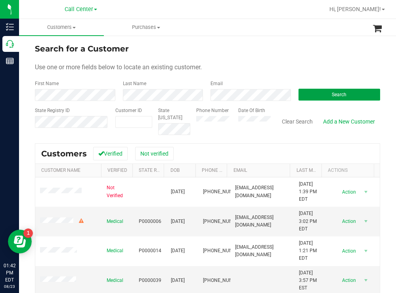
drag, startPoint x: 303, startPoint y: 94, endPoint x: 291, endPoint y: 91, distance: 12.6
click at [302, 94] on button "Search" at bounding box center [339, 95] width 82 height 12
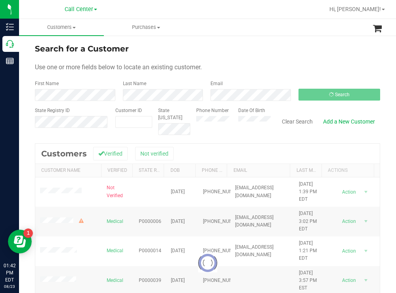
click at [233, 58] on form "Search for a Customer Use one or more fields below to locate an existing custom…" at bounding box center [207, 89] width 345 height 92
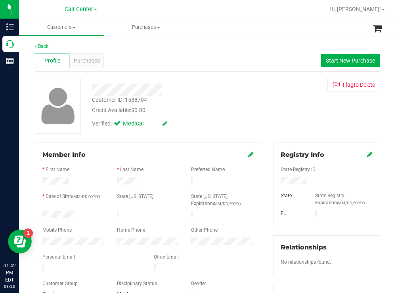
click at [44, 213] on div at bounding box center [73, 216] width 74 height 10
click at [277, 183] on div at bounding box center [326, 181] width 104 height 9
click at [212, 117] on div "Verified: Medical" at bounding box center [175, 122] width 179 height 17
click at [89, 62] on span "Purchases" at bounding box center [87, 61] width 26 height 8
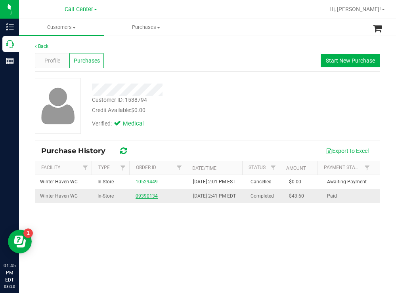
click at [138, 199] on link "09390134" at bounding box center [146, 196] width 22 height 6
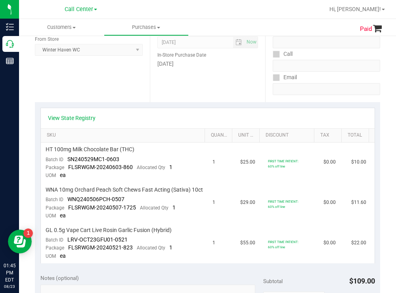
scroll to position [119, 0]
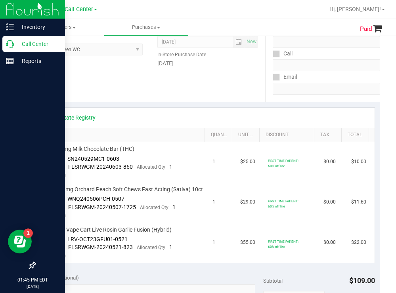
click at [25, 43] on p "Call Center" at bounding box center [38, 44] width 48 height 10
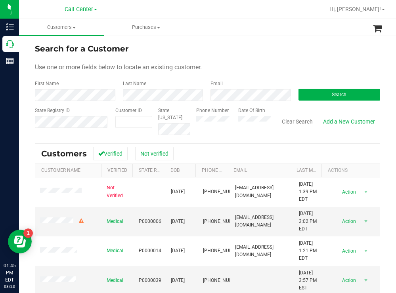
drag, startPoint x: 225, startPoint y: 54, endPoint x: 218, endPoint y: 53, distance: 6.8
click at [224, 54] on div "Search for a Customer" at bounding box center [207, 49] width 345 height 12
click at [299, 96] on button "Search" at bounding box center [339, 95] width 82 height 12
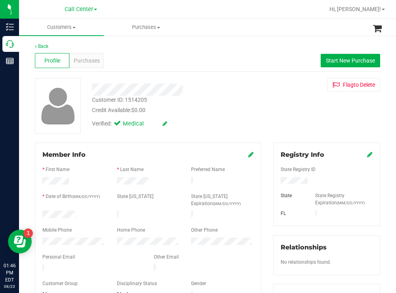
drag, startPoint x: 76, startPoint y: 214, endPoint x: 38, endPoint y: 214, distance: 38.0
click at [38, 214] on div at bounding box center [73, 216] width 74 height 10
drag, startPoint x: 303, startPoint y: 181, endPoint x: 272, endPoint y: 180, distance: 31.7
click at [274, 180] on div at bounding box center [326, 181] width 104 height 9
drag, startPoint x: 242, startPoint y: 114, endPoint x: 223, endPoint y: 107, distance: 20.1
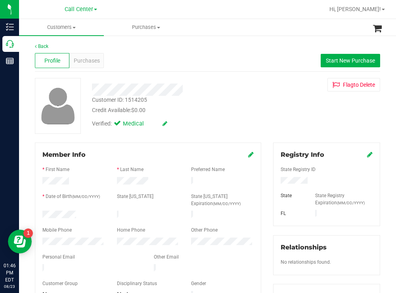
click at [241, 114] on div "Credit Available: $0.00" at bounding box center [175, 110] width 167 height 8
click at [93, 60] on span "Purchases" at bounding box center [87, 61] width 26 height 8
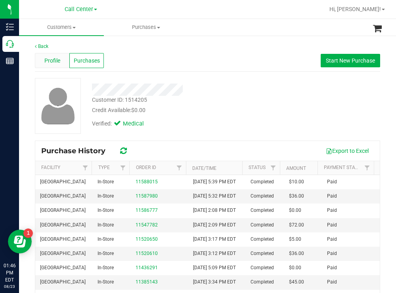
click at [55, 59] on span "Profile" at bounding box center [52, 61] width 16 height 8
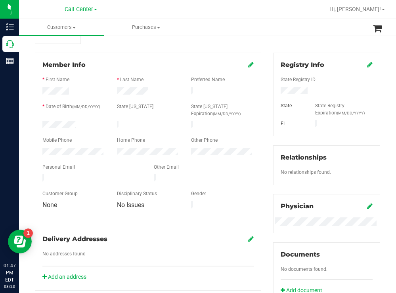
scroll to position [49, 0]
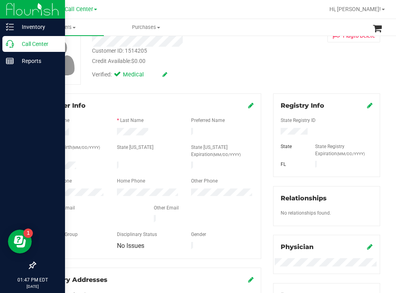
click at [42, 43] on p "Call Center" at bounding box center [38, 44] width 48 height 10
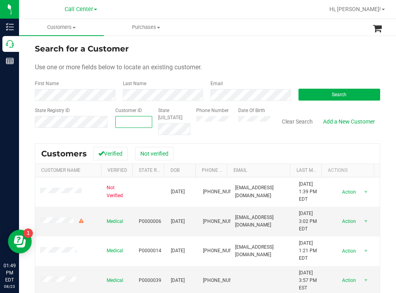
paste input "183895"
type input "183895"
click at [310, 100] on button "Search" at bounding box center [339, 95] width 82 height 12
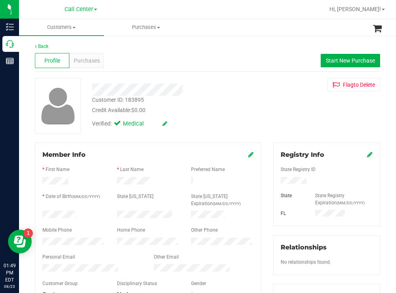
drag, startPoint x: 305, startPoint y: 180, endPoint x: 277, endPoint y: 177, distance: 27.9
click at [277, 177] on div at bounding box center [326, 181] width 104 height 9
drag, startPoint x: 243, startPoint y: 135, endPoint x: 237, endPoint y: 136, distance: 6.5
drag, startPoint x: 84, startPoint y: 212, endPoint x: 40, endPoint y: 212, distance: 44.0
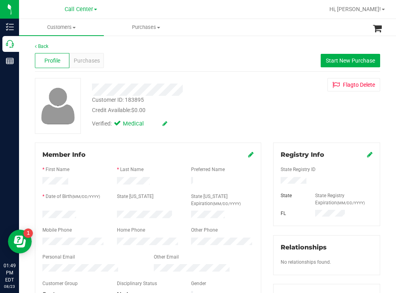
click at [40, 212] on div at bounding box center [73, 216] width 74 height 10
click at [227, 117] on div "Verified: Medical" at bounding box center [175, 122] width 179 height 17
click at [82, 59] on span "Purchases" at bounding box center [87, 61] width 26 height 8
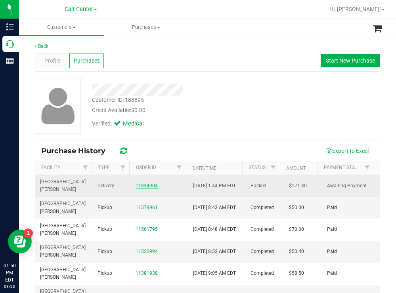
click at [135, 185] on link "11834904" at bounding box center [146, 186] width 22 height 6
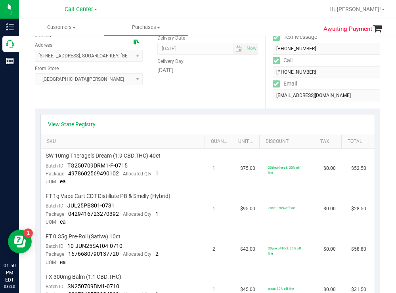
scroll to position [40, 0]
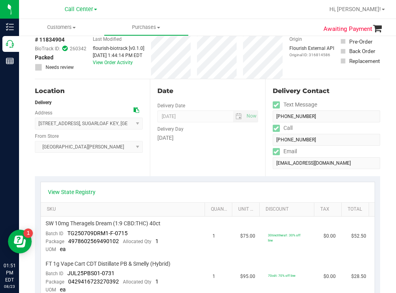
drag, startPoint x: 228, startPoint y: 6, endPoint x: 193, endPoint y: 2, distance: 35.9
click at [227, 7] on div at bounding box center [233, 9] width 182 height 15
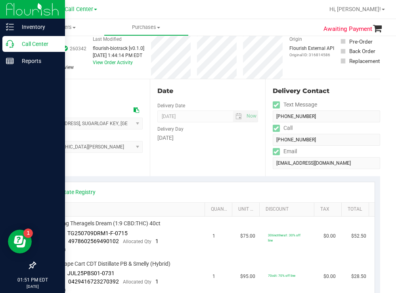
click at [27, 47] on p "Call Center" at bounding box center [38, 44] width 48 height 10
